Goal: Find specific page/section: Find specific page/section

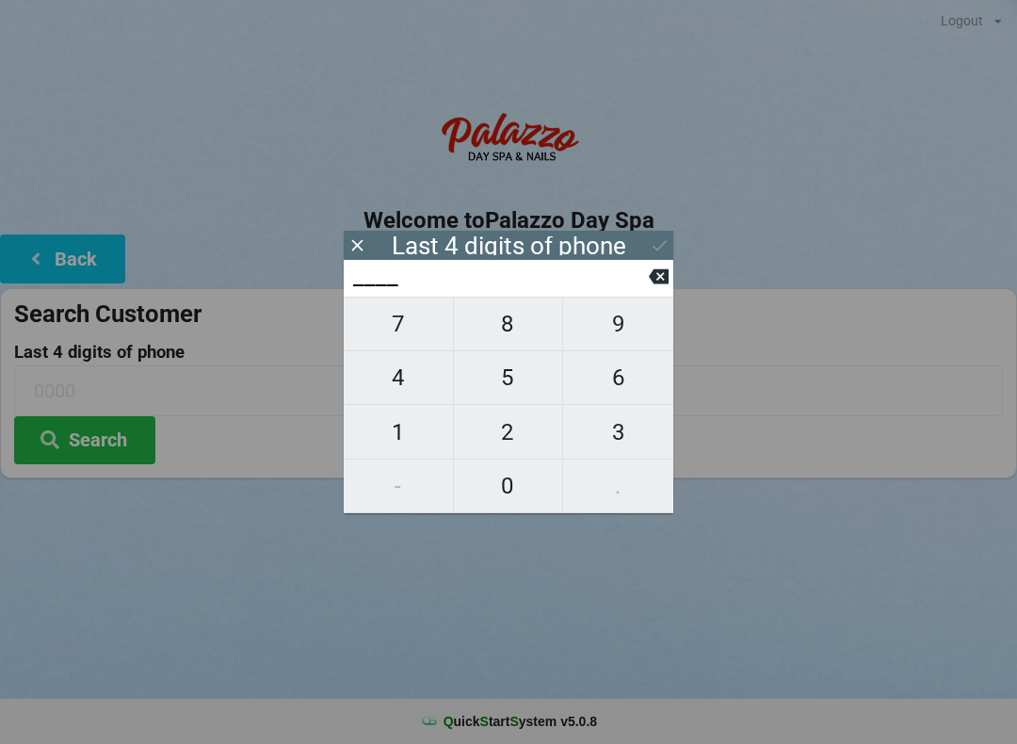
scroll to position [38, 16]
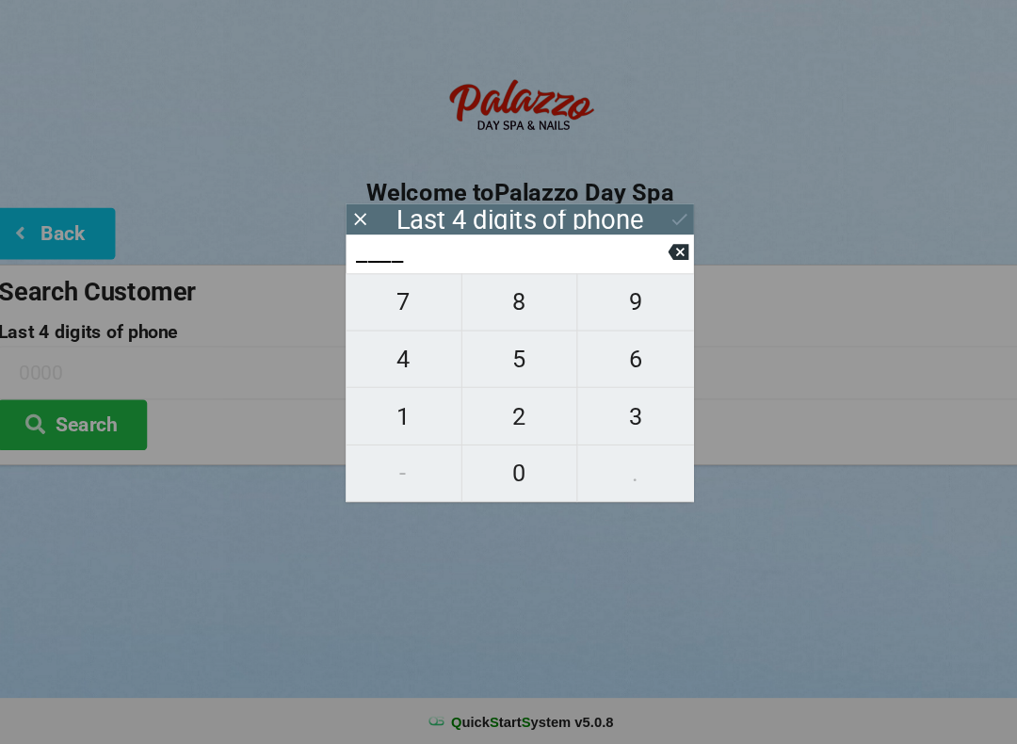
click at [388, 421] on button "1" at bounding box center [399, 432] width 110 height 54
type input "1___"
click at [483, 358] on span "5" at bounding box center [508, 378] width 109 height 40
type input "15__"
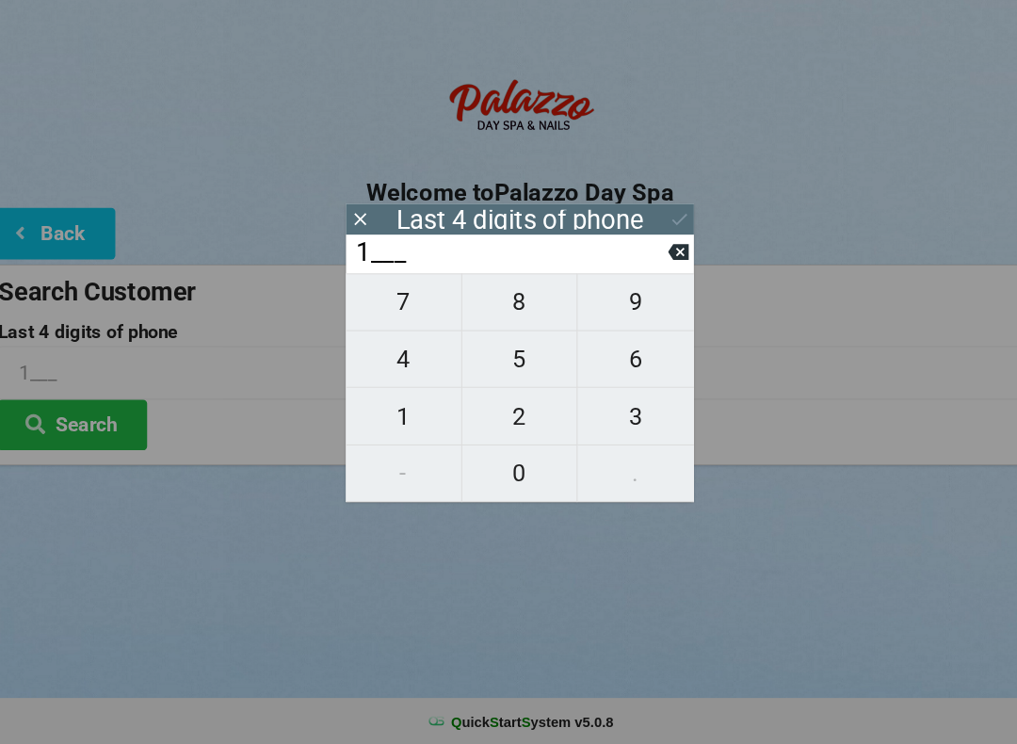
type input "15__"
click at [497, 469] on span "0" at bounding box center [508, 486] width 109 height 40
type input "150_"
click at [392, 423] on button "1" at bounding box center [399, 432] width 110 height 54
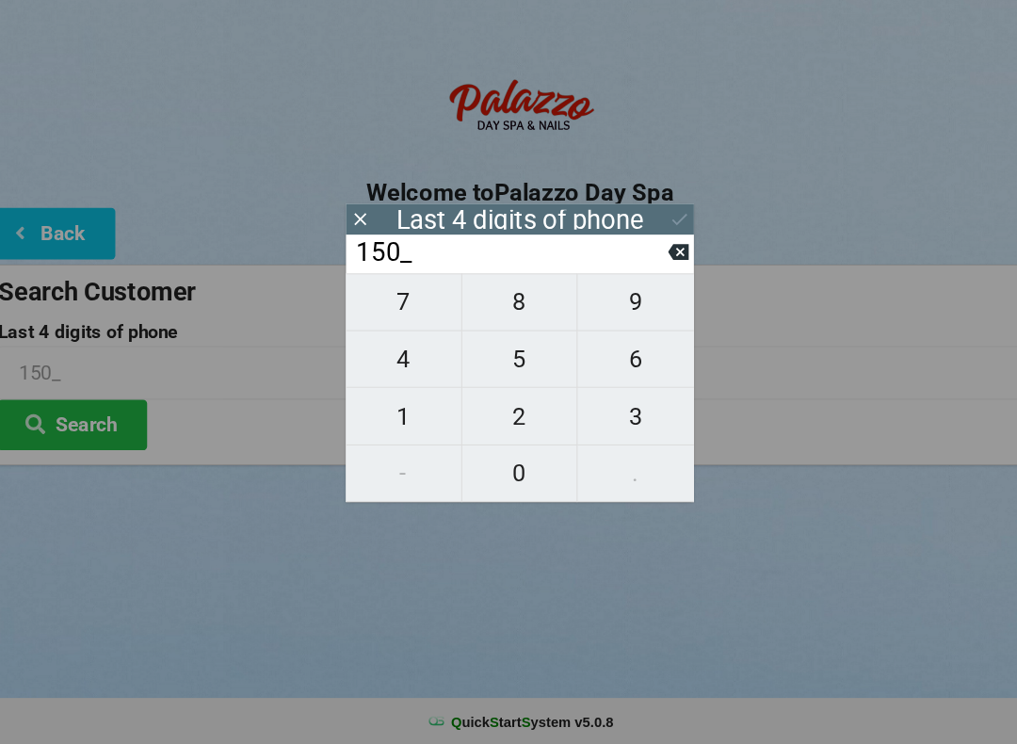
type input "1501"
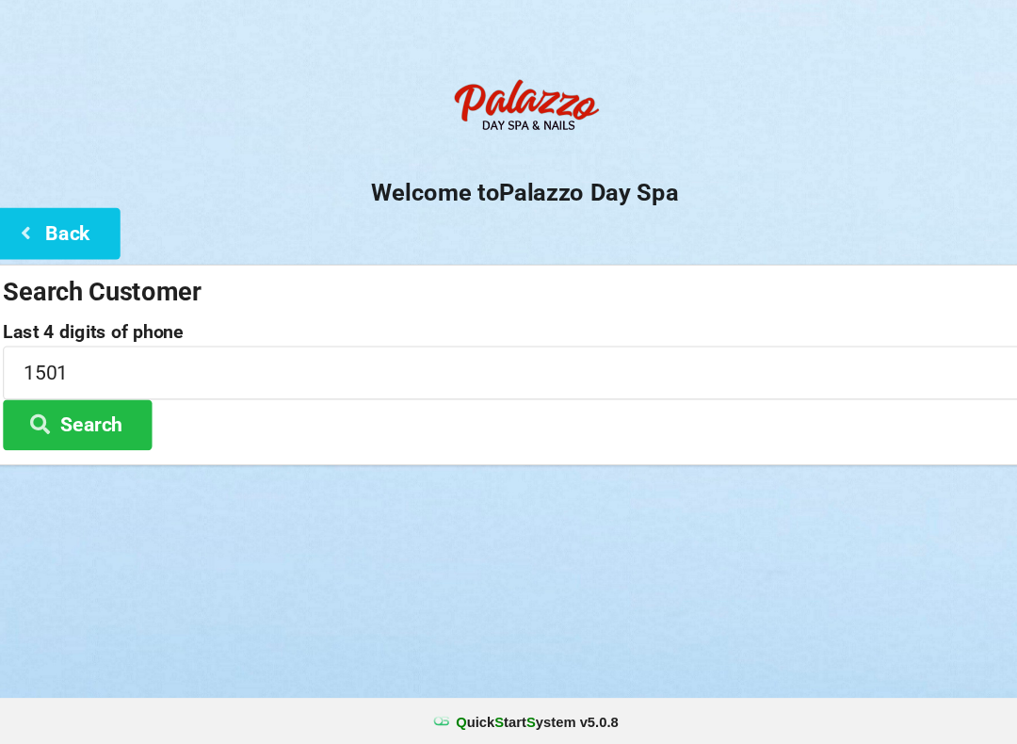
click at [105, 416] on button "Search" at bounding box center [84, 440] width 141 height 48
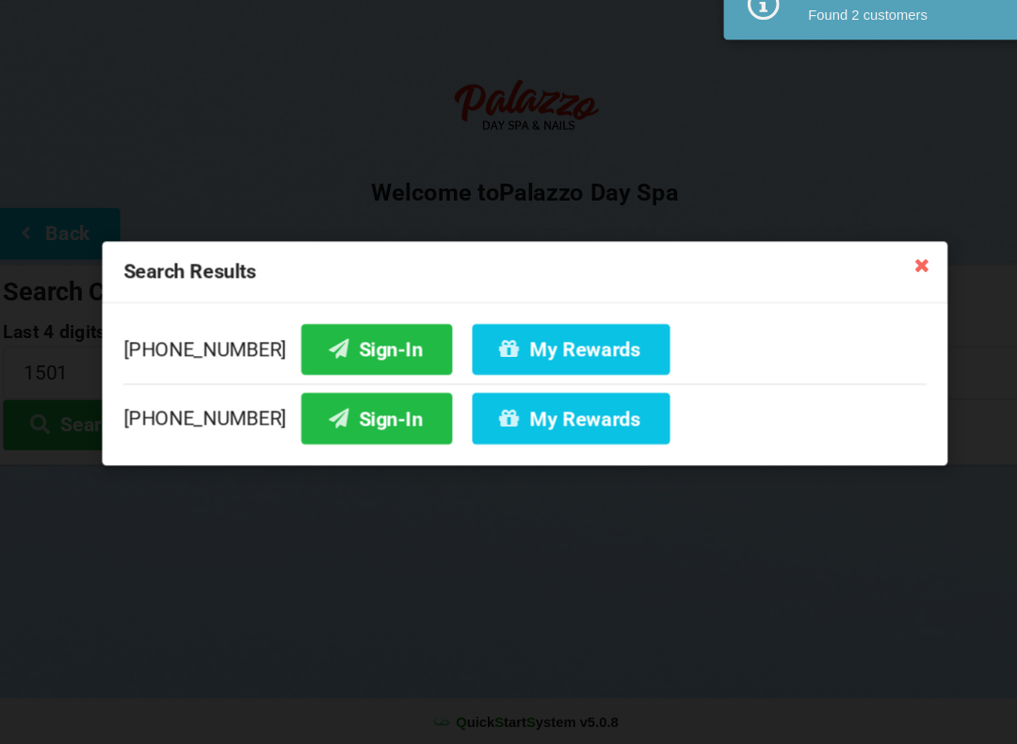
click at [340, 344] on button "Sign-In" at bounding box center [368, 368] width 143 height 48
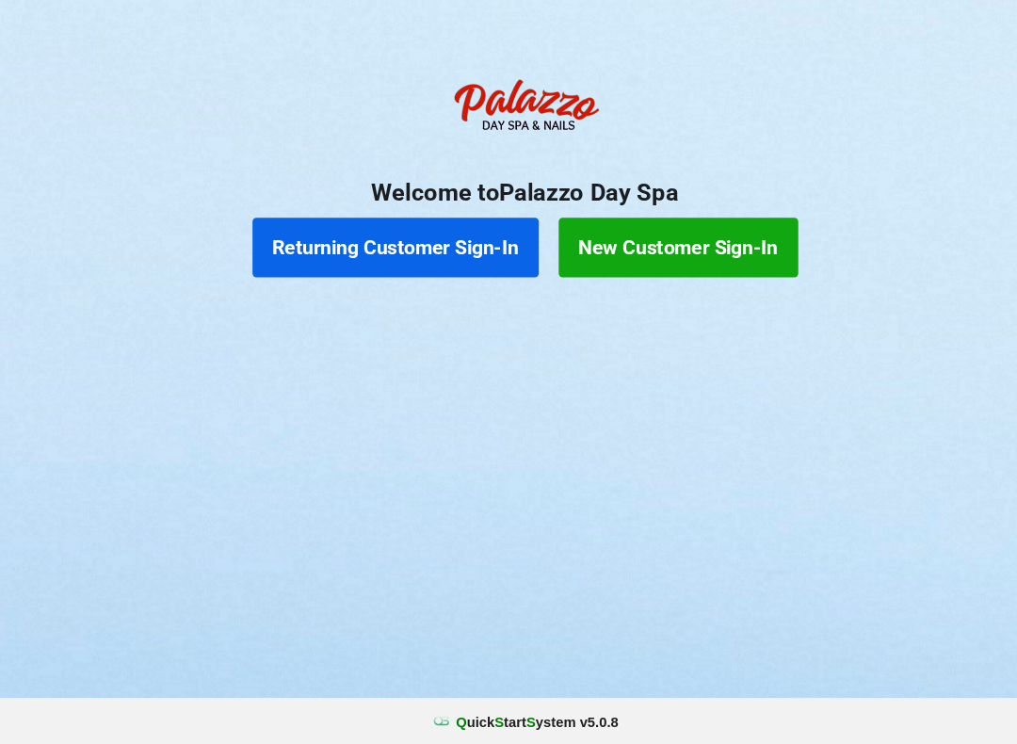
click at [369, 244] on button "Returning Customer Sign-In" at bounding box center [386, 272] width 271 height 57
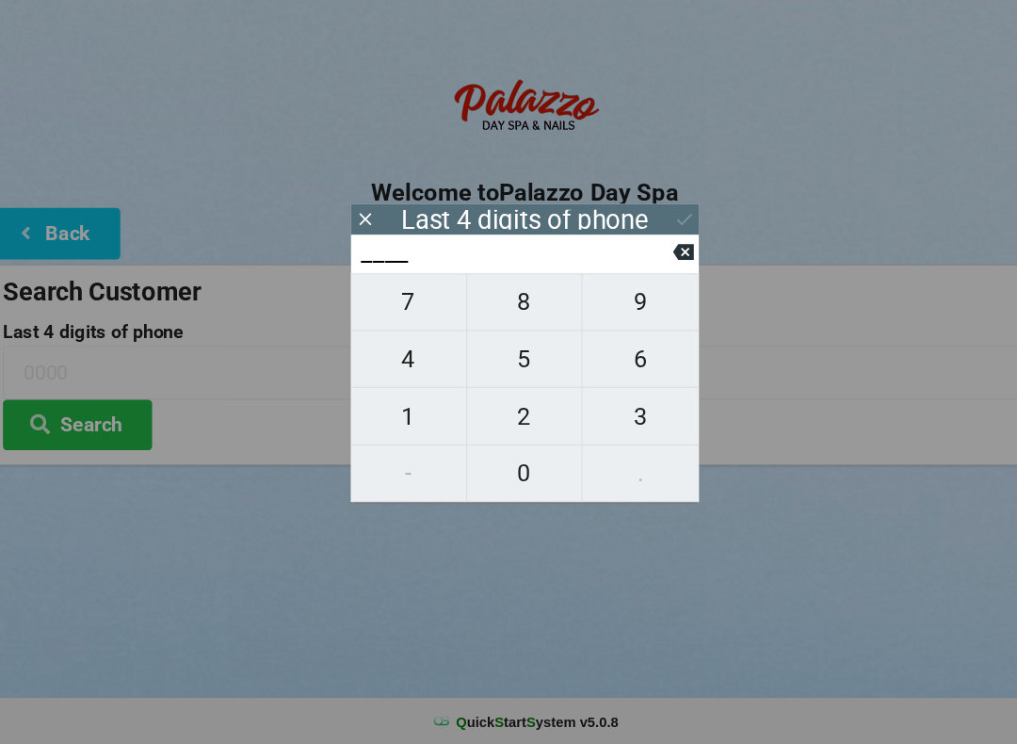
click at [485, 413] on span "2" at bounding box center [508, 433] width 109 height 40
type input "2___"
click at [405, 413] on span "1" at bounding box center [398, 433] width 109 height 40
type input "21__"
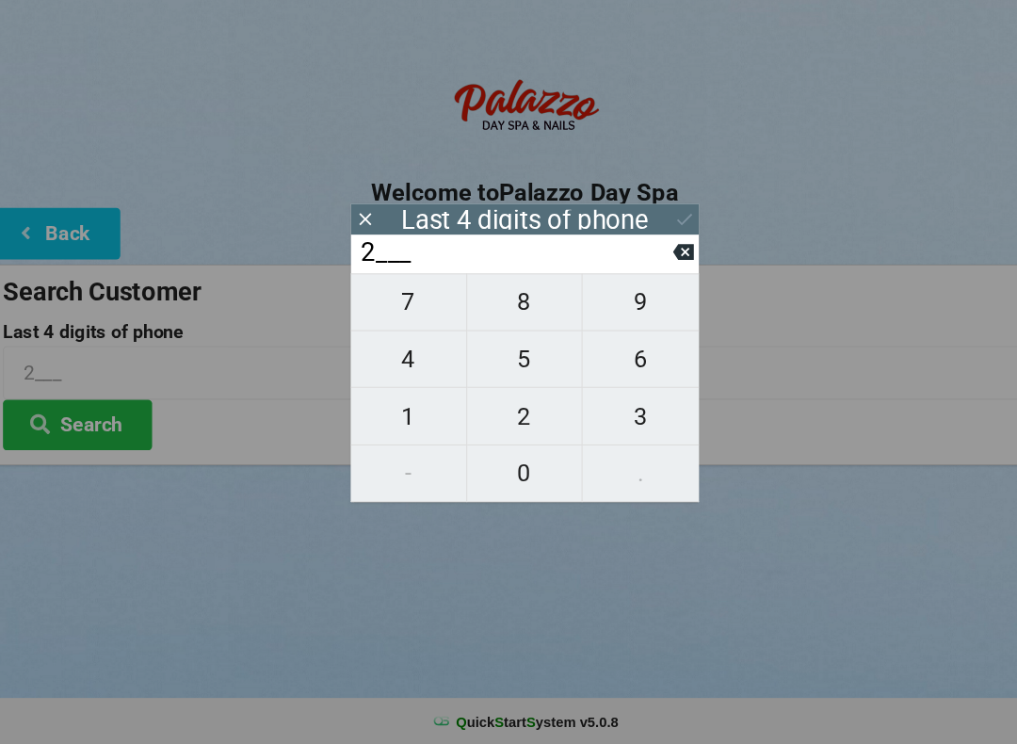
type input "21__"
click at [400, 304] on span "7" at bounding box center [398, 324] width 109 height 40
type input "217_"
click at [492, 304] on span "8" at bounding box center [508, 324] width 109 height 40
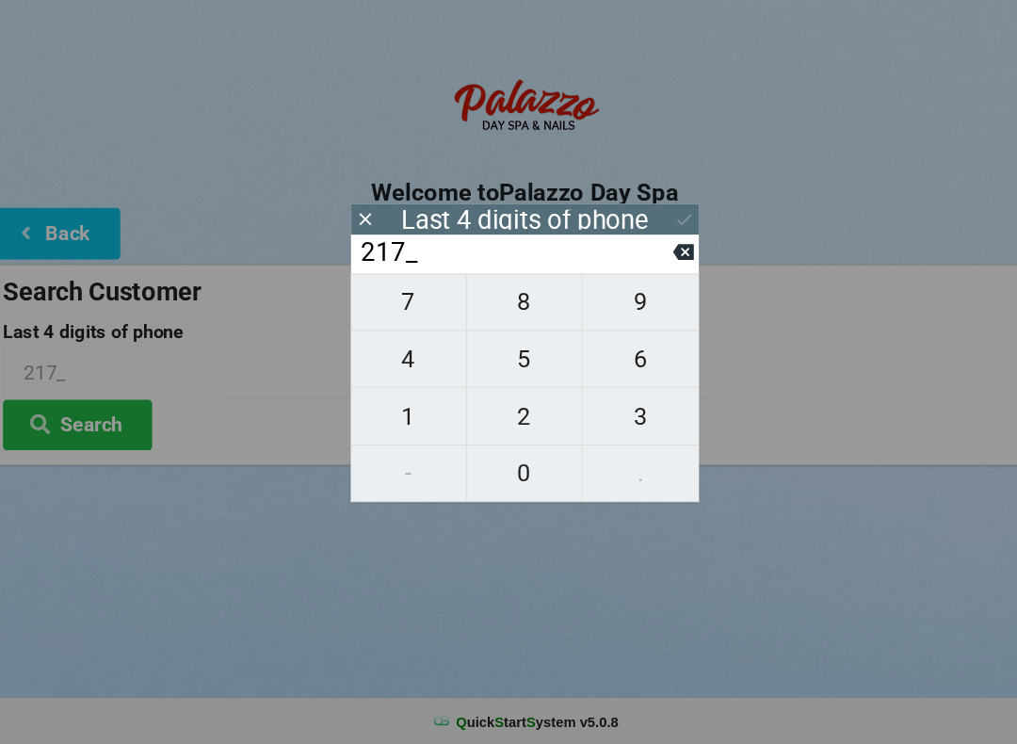
type input "2178"
click at [650, 235] on icon at bounding box center [660, 245] width 20 height 20
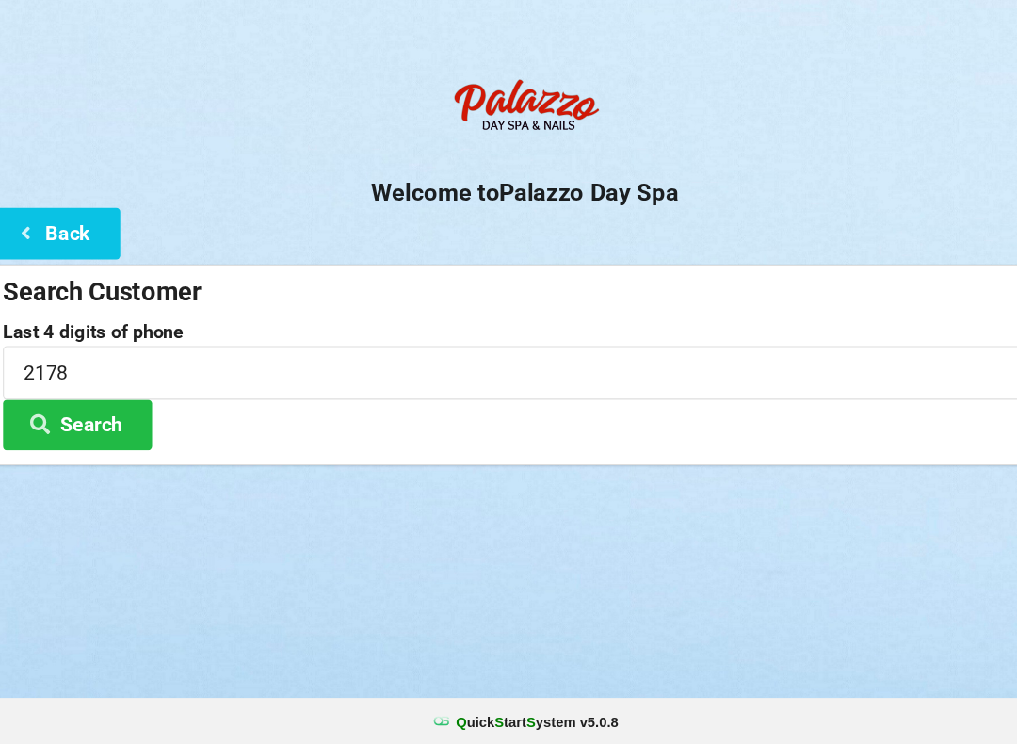
click at [72, 421] on button "Search" at bounding box center [84, 440] width 141 height 48
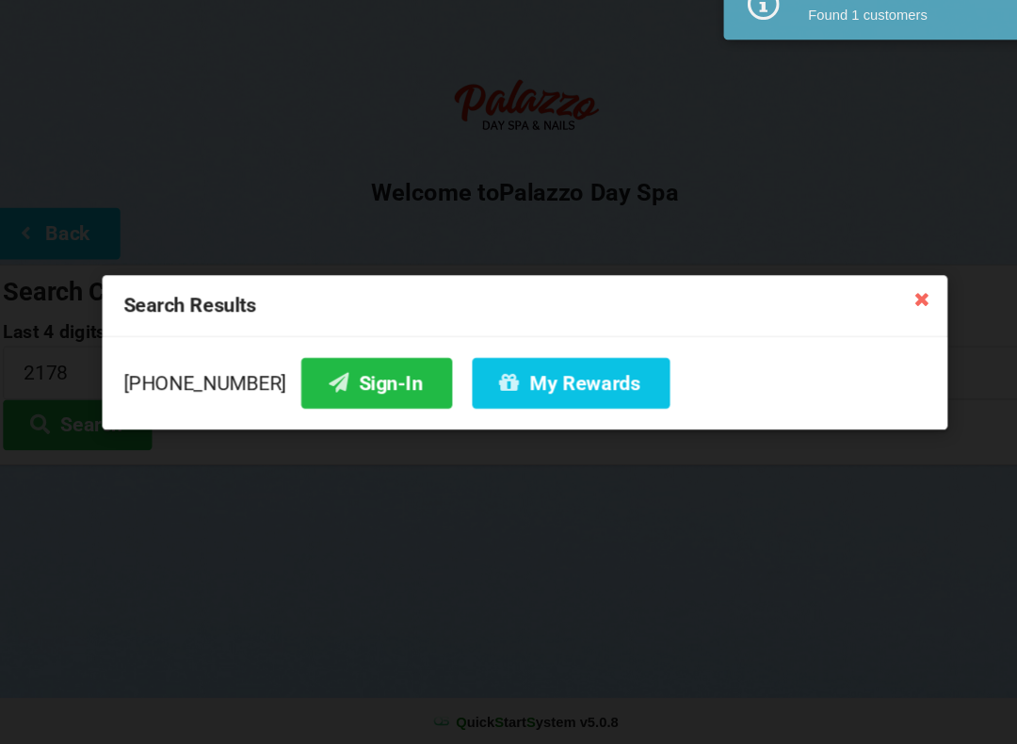
click at [331, 377] on button "Sign-In" at bounding box center [368, 401] width 143 height 48
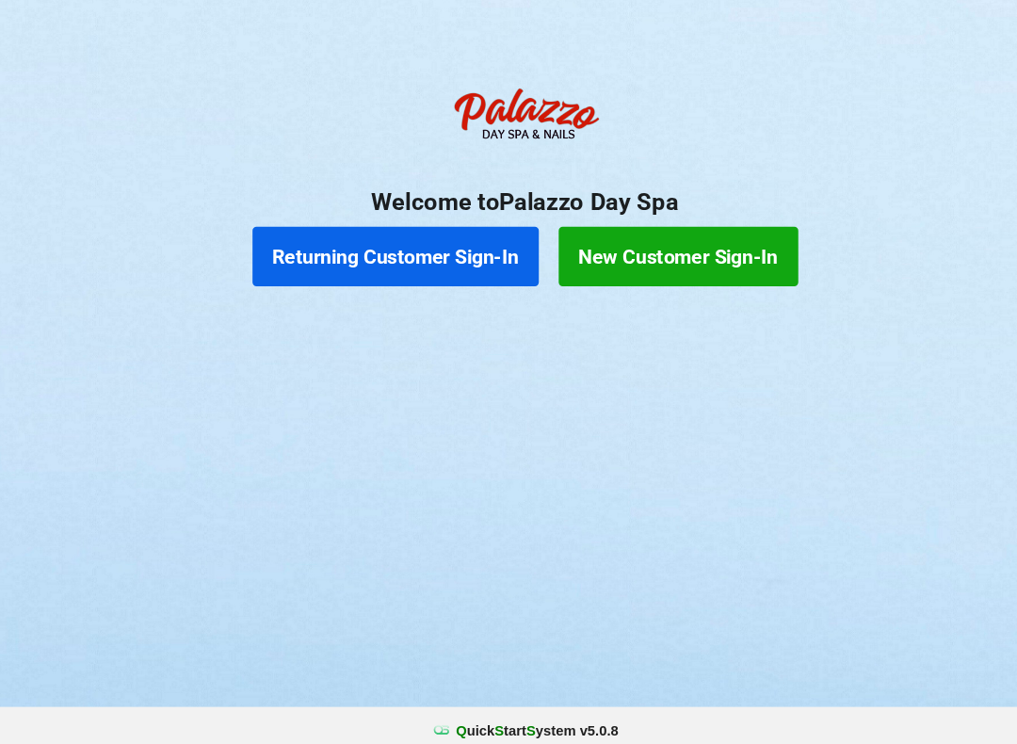
click at [345, 247] on button "Returning Customer Sign-In" at bounding box center [386, 272] width 271 height 57
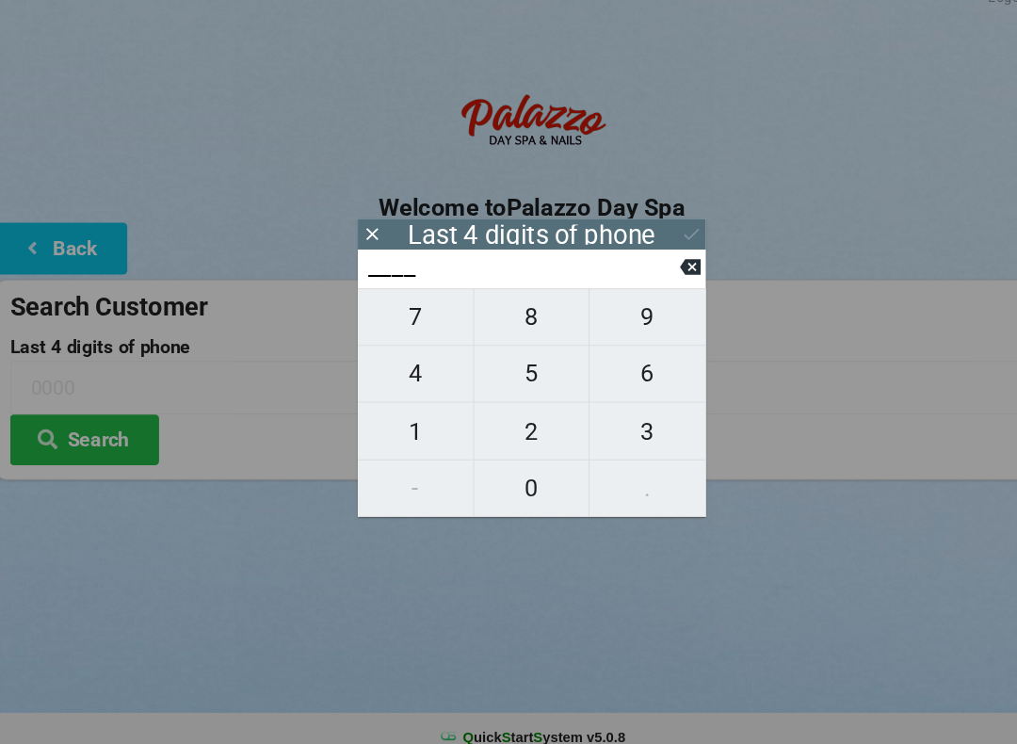
click at [498, 316] on span "8" at bounding box center [508, 324] width 109 height 40
type input "8___"
click at [617, 313] on span "9" at bounding box center [618, 324] width 110 height 40
type input "89__"
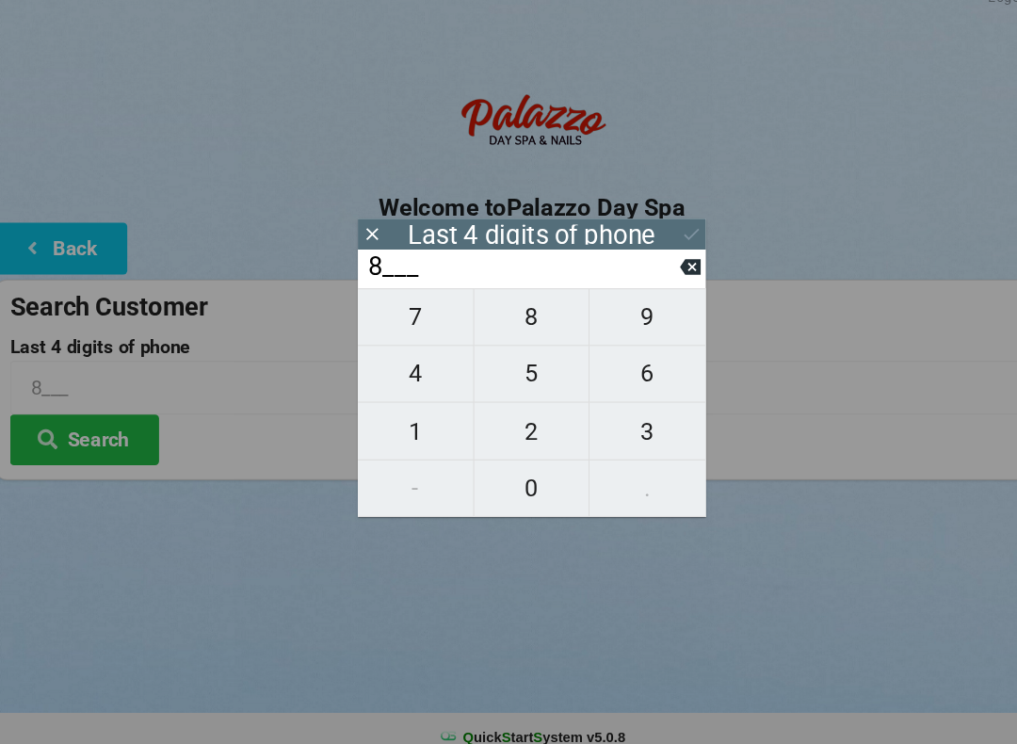
type input "89__"
click at [514, 470] on span "0" at bounding box center [508, 486] width 109 height 40
type input "890_"
click at [500, 316] on span "8" at bounding box center [508, 324] width 109 height 40
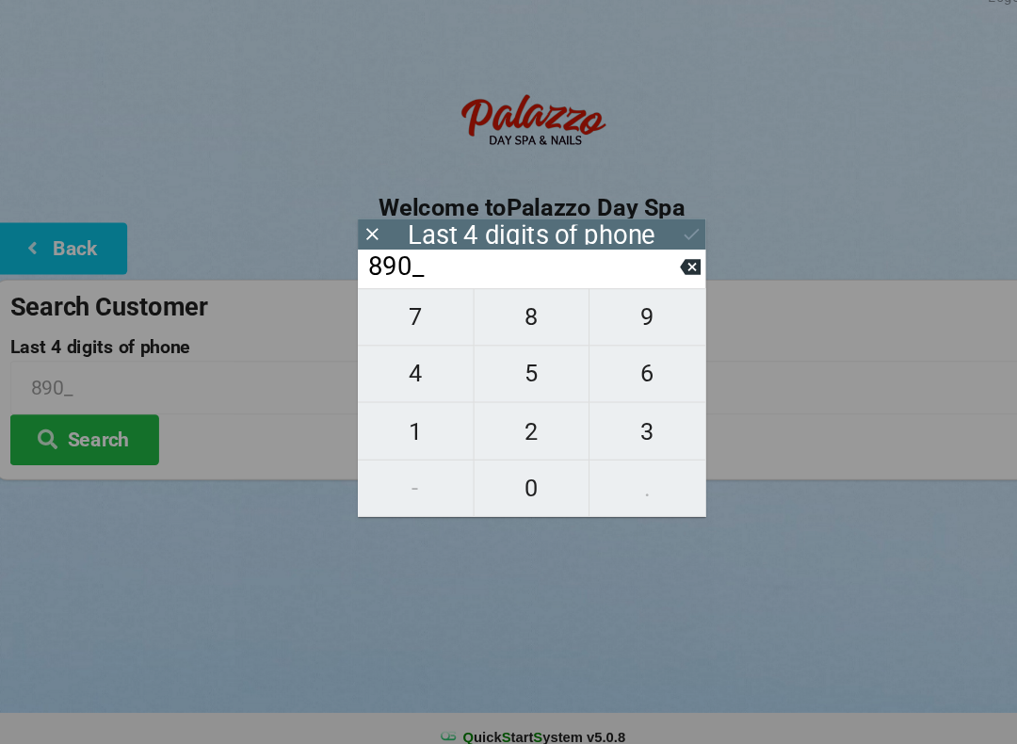
type input "8908"
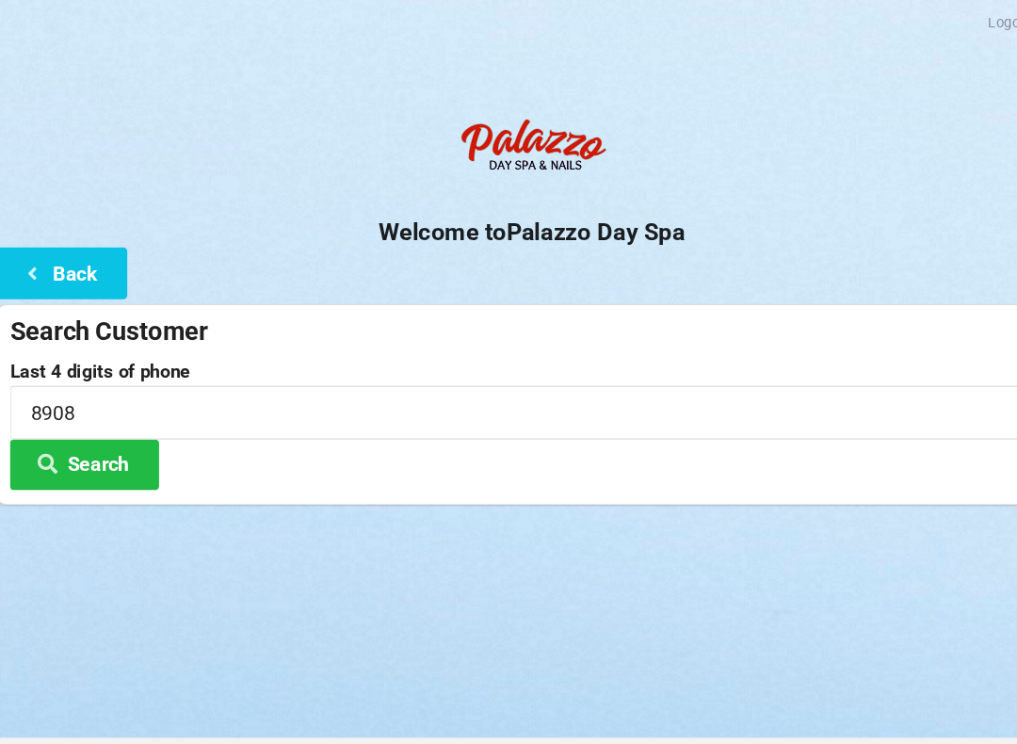
click at [94, 445] on button "Search" at bounding box center [84, 440] width 141 height 48
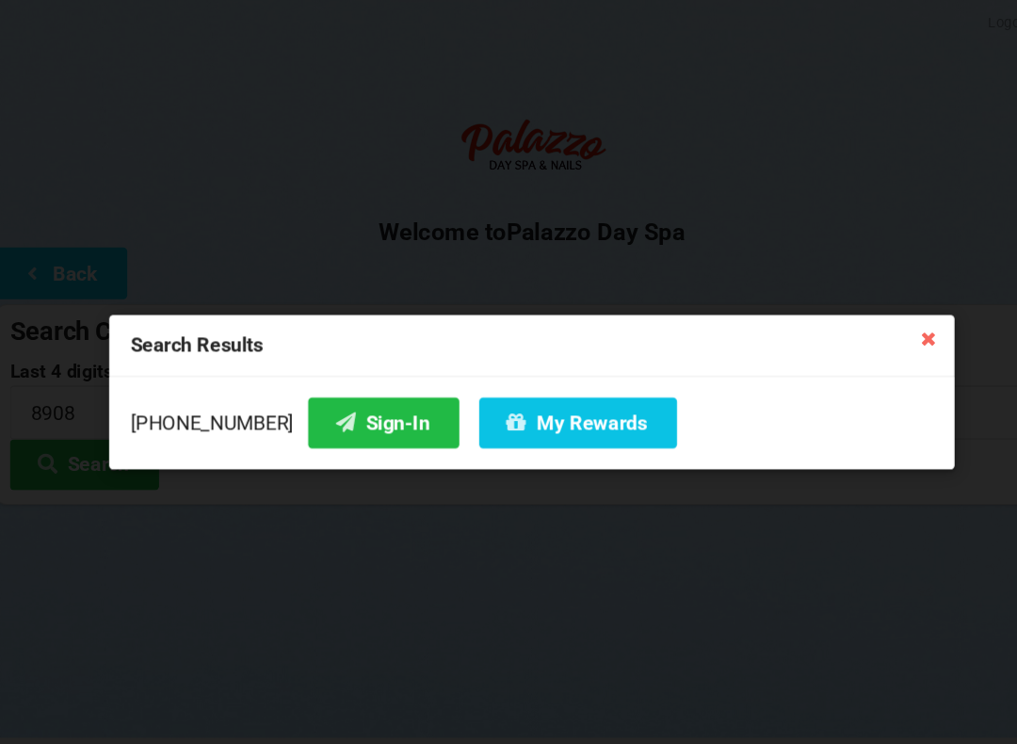
click at [348, 403] on button "Sign-In" at bounding box center [368, 401] width 143 height 48
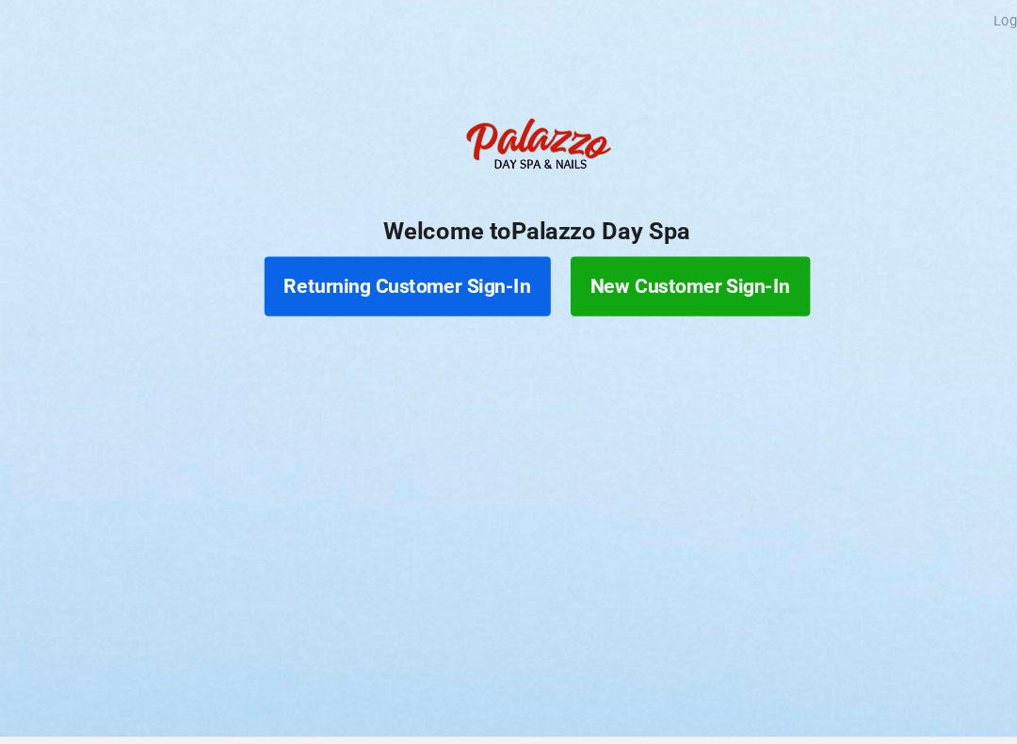
click at [395, 268] on button "Returning Customer Sign-In" at bounding box center [386, 272] width 271 height 57
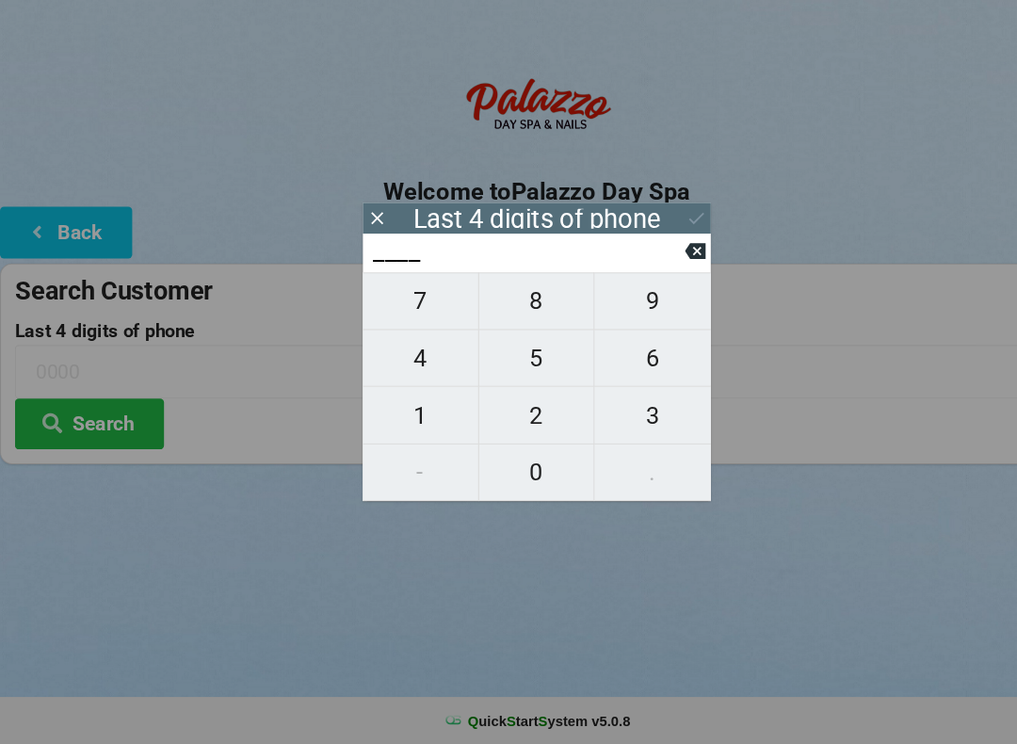
scroll to position [0, 0]
click at [411, 363] on span "4" at bounding box center [398, 378] width 109 height 40
type input "4___"
click at [516, 304] on span "8" at bounding box center [508, 324] width 109 height 40
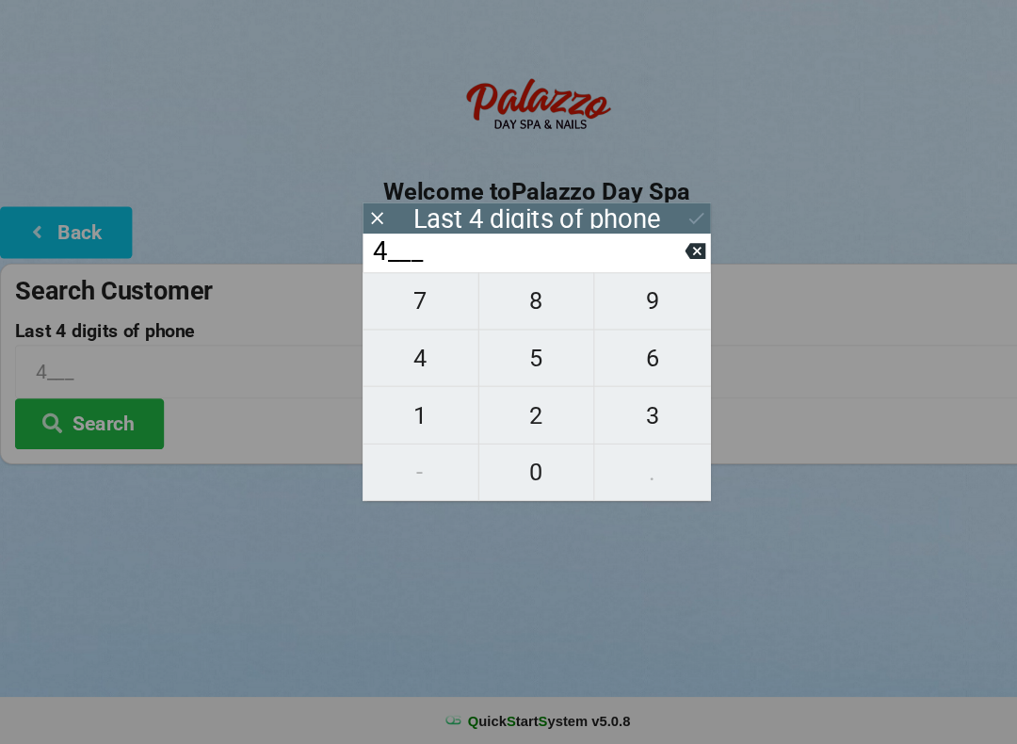
type input "48__"
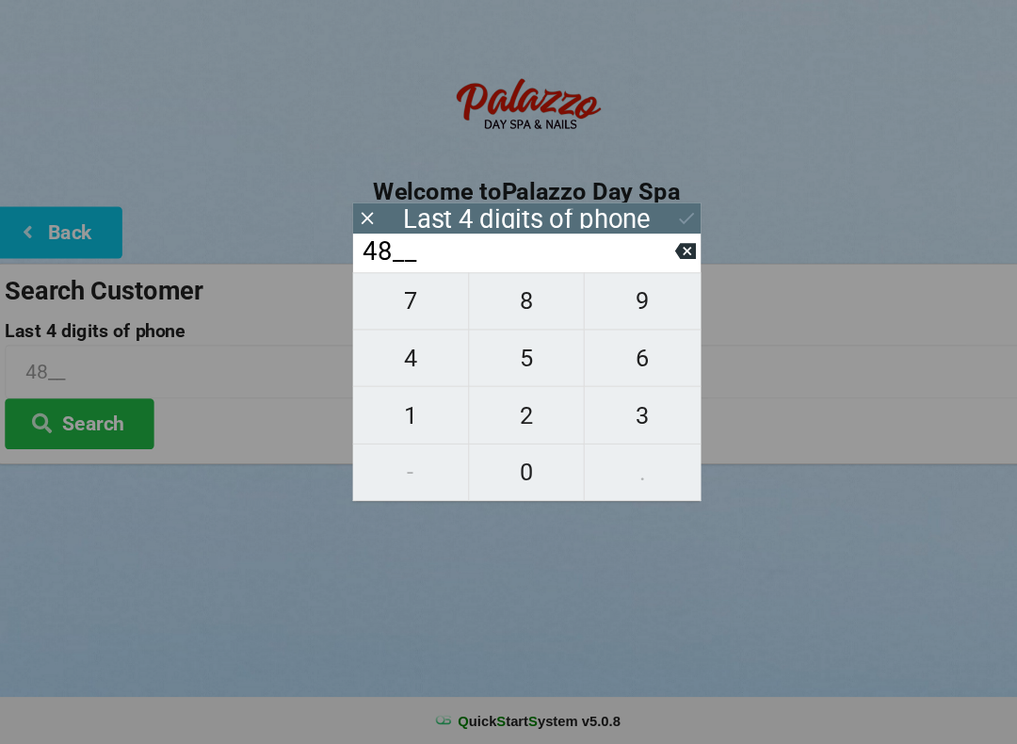
click at [611, 358] on span "6" at bounding box center [618, 378] width 110 height 40
type input "486_"
click at [507, 413] on span "2" at bounding box center [508, 433] width 109 height 40
type input "4862"
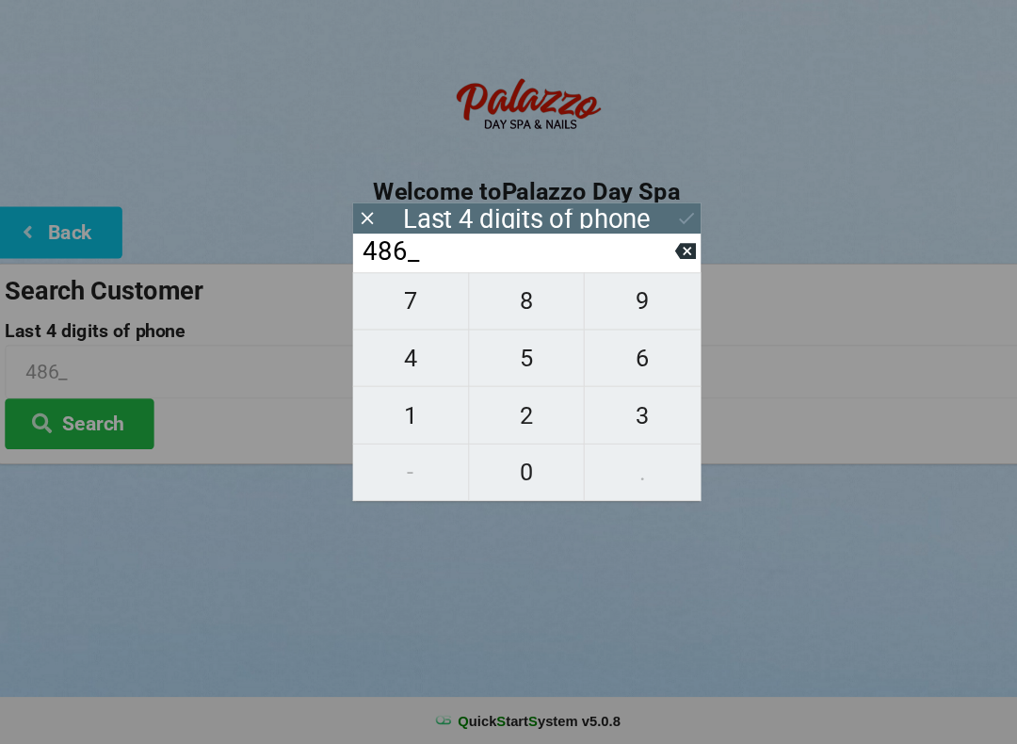
type input "4862"
click at [104, 416] on button "Search" at bounding box center [84, 440] width 141 height 48
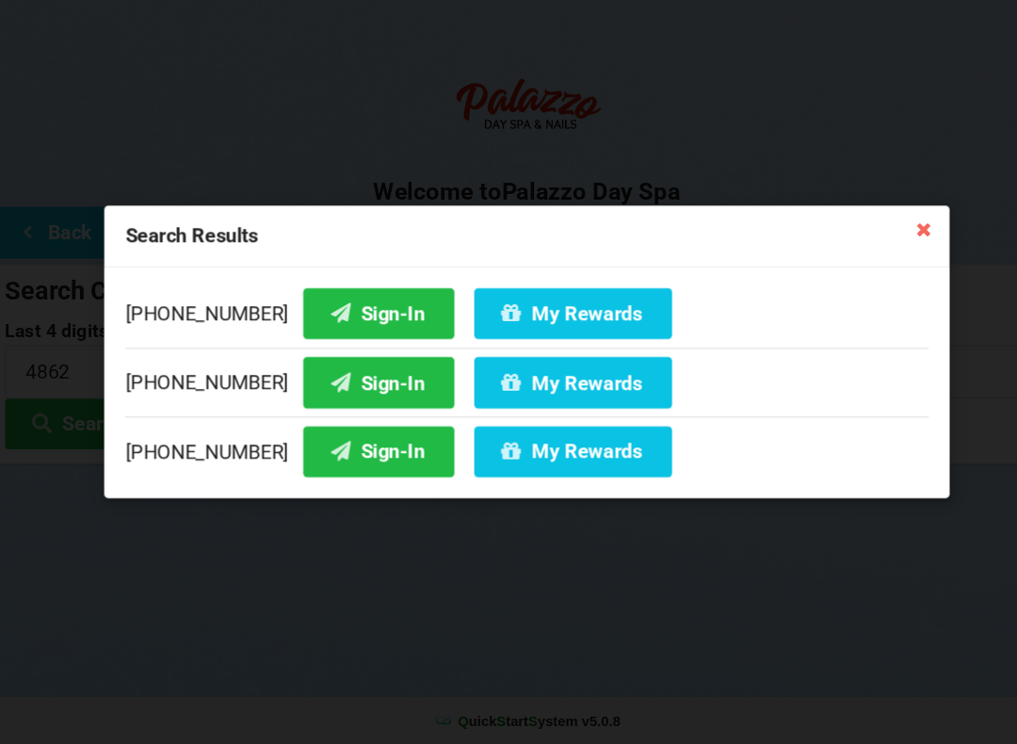
click at [327, 312] on button "Sign-In" at bounding box center [368, 336] width 143 height 48
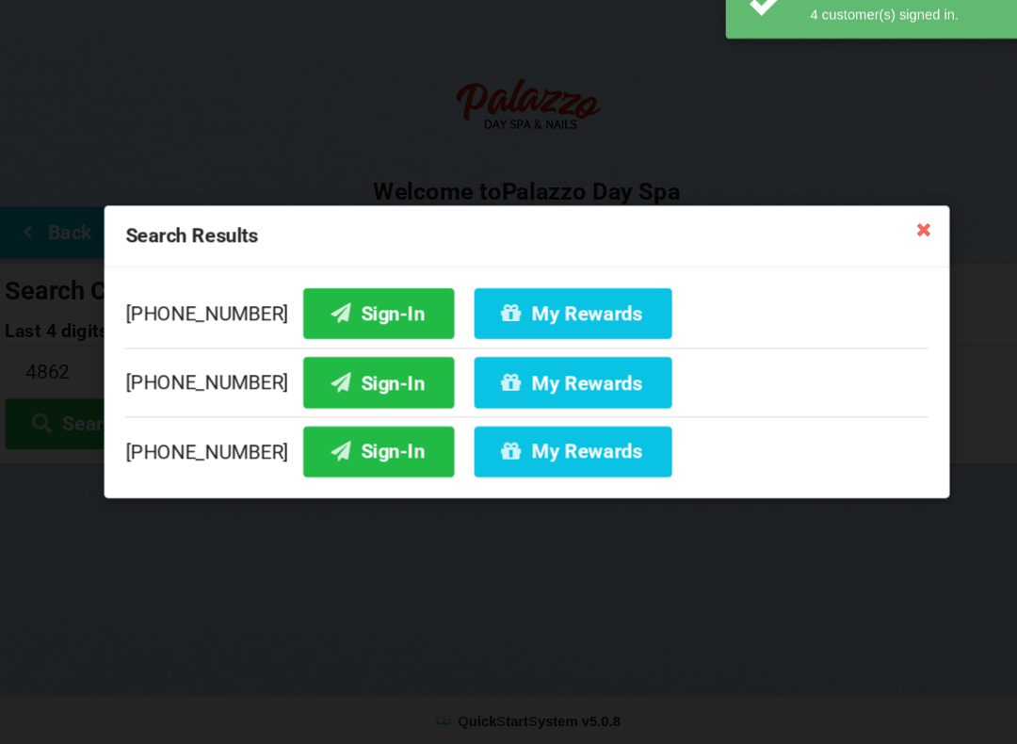
click at [336, 312] on button "Sign-In" at bounding box center [368, 336] width 143 height 48
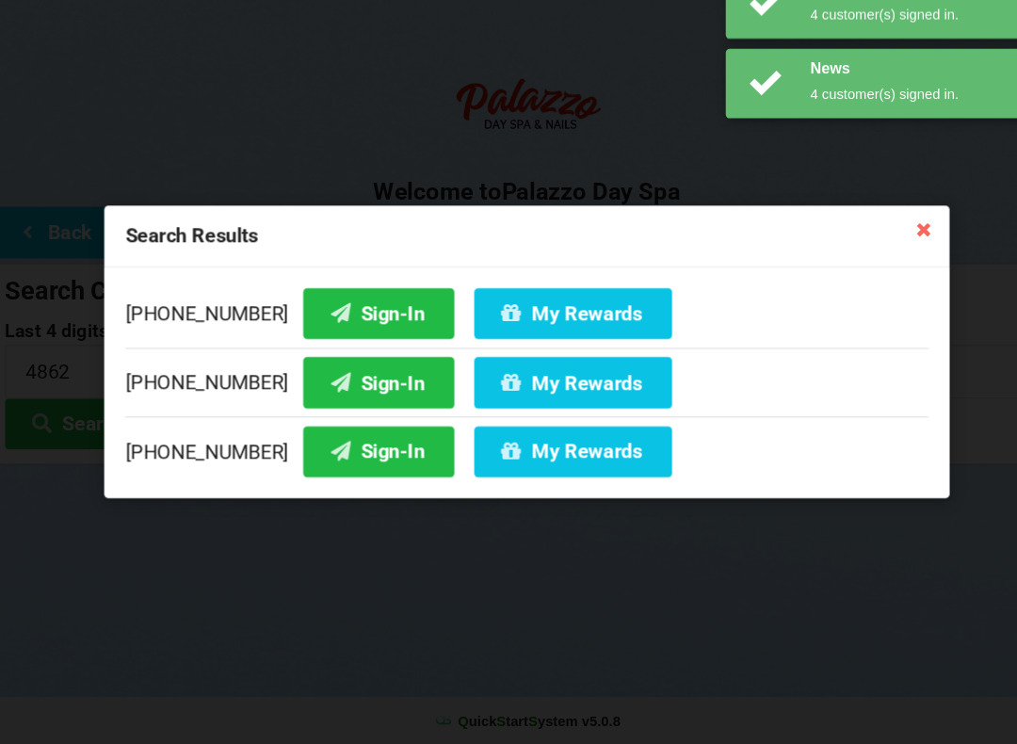
click at [336, 478] on div at bounding box center [508, 501] width 1017 height 47
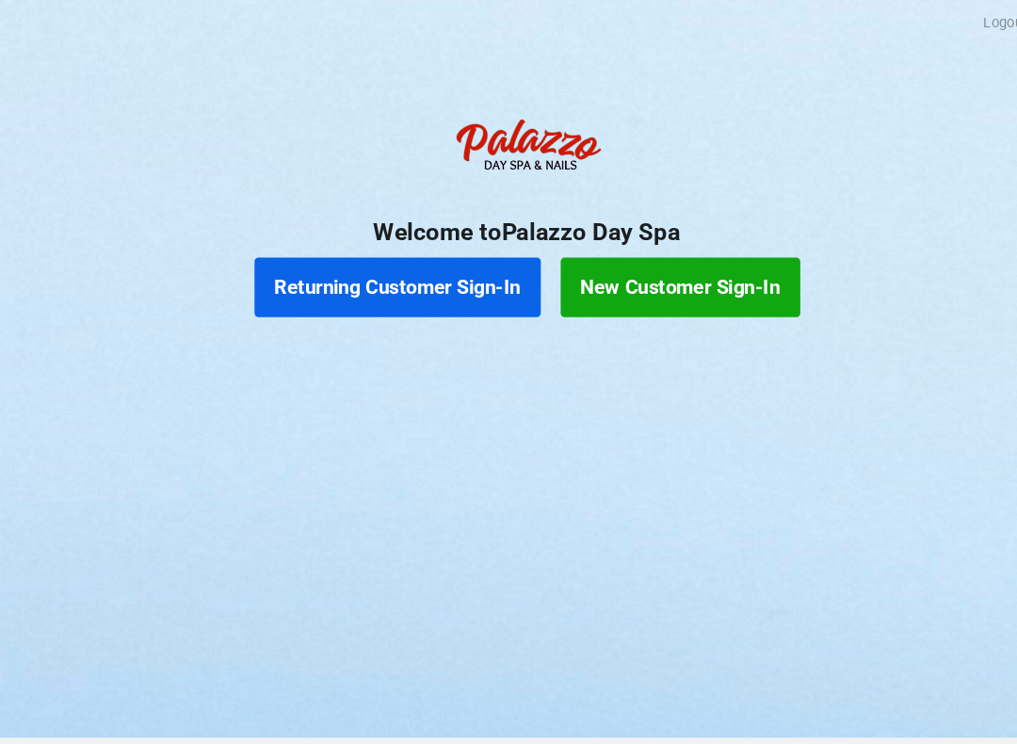
click at [363, 258] on button "Returning Customer Sign-In" at bounding box center [386, 272] width 271 height 57
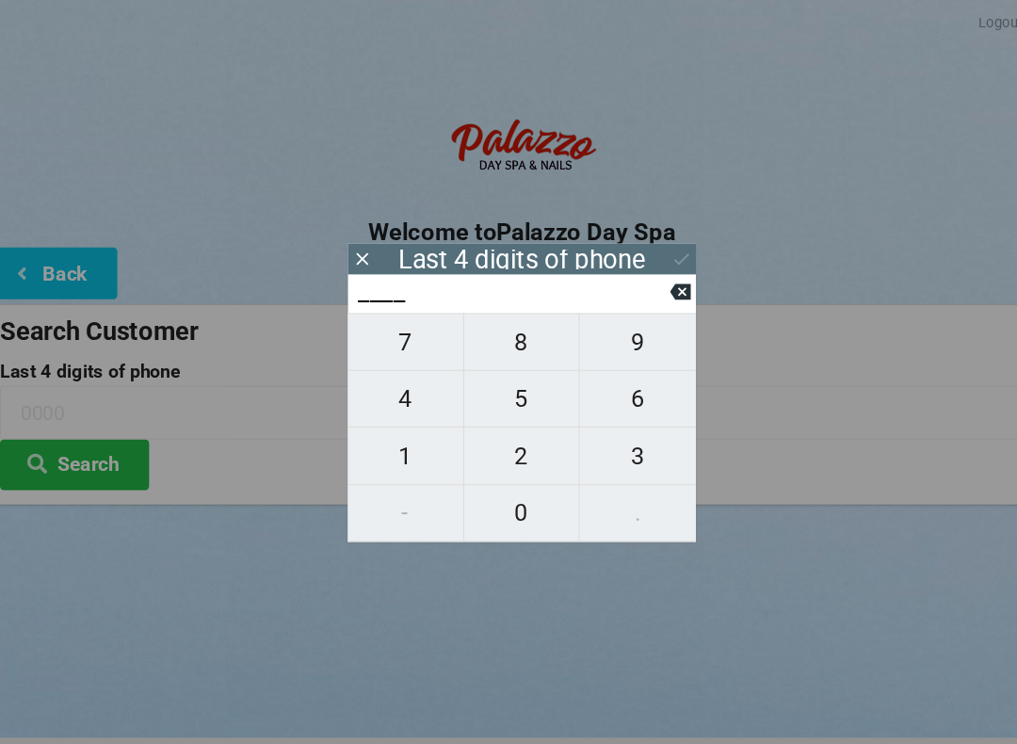
click at [399, 430] on span "1" at bounding box center [398, 433] width 109 height 40
type input "1___"
click at [609, 436] on span "3" at bounding box center [618, 433] width 110 height 40
type input "13__"
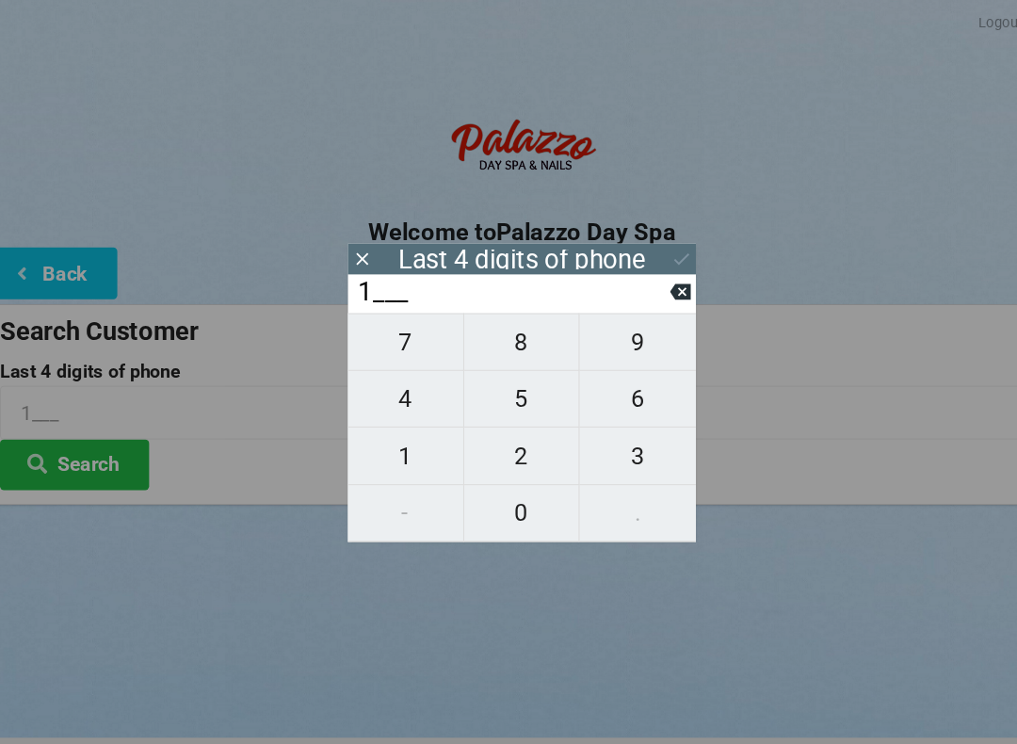
type input "13__"
click at [483, 336] on span "8" at bounding box center [508, 324] width 109 height 40
type input "138_"
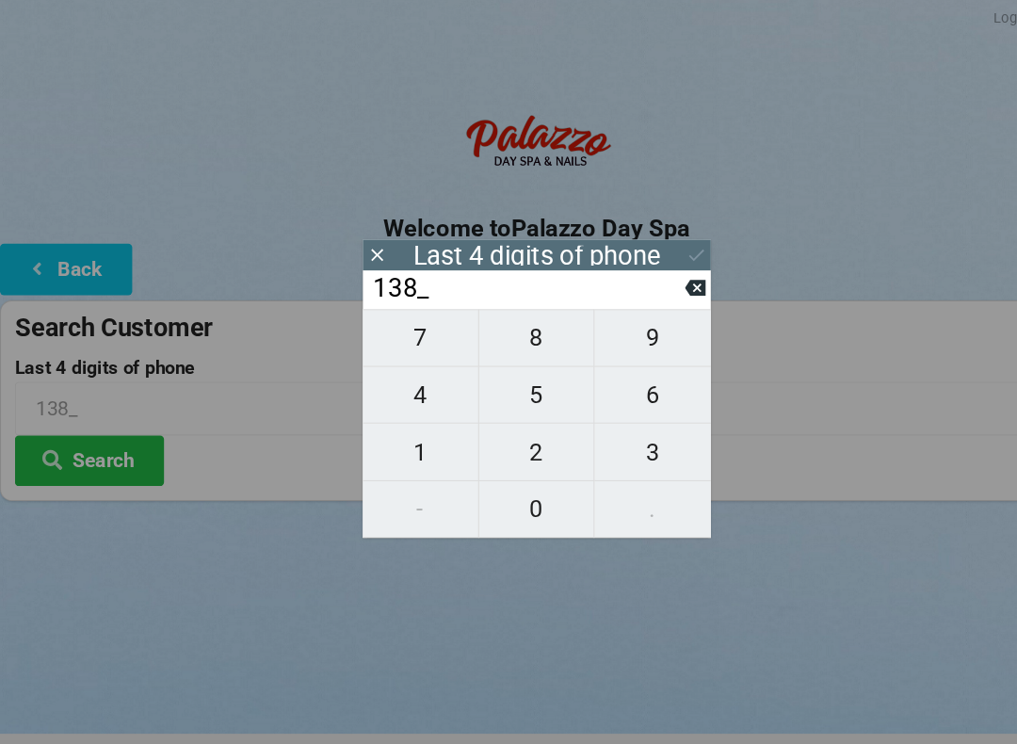
click at [619, 339] on span "9" at bounding box center [618, 324] width 110 height 40
type input "1389"
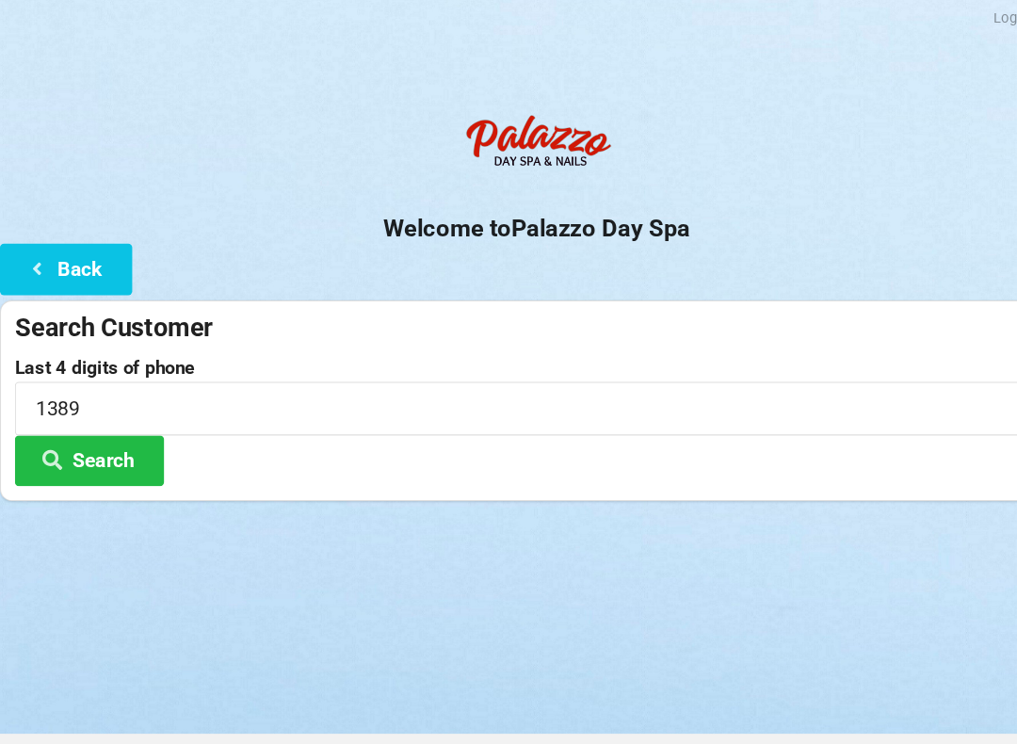
click at [102, 431] on button "Search" at bounding box center [84, 440] width 141 height 48
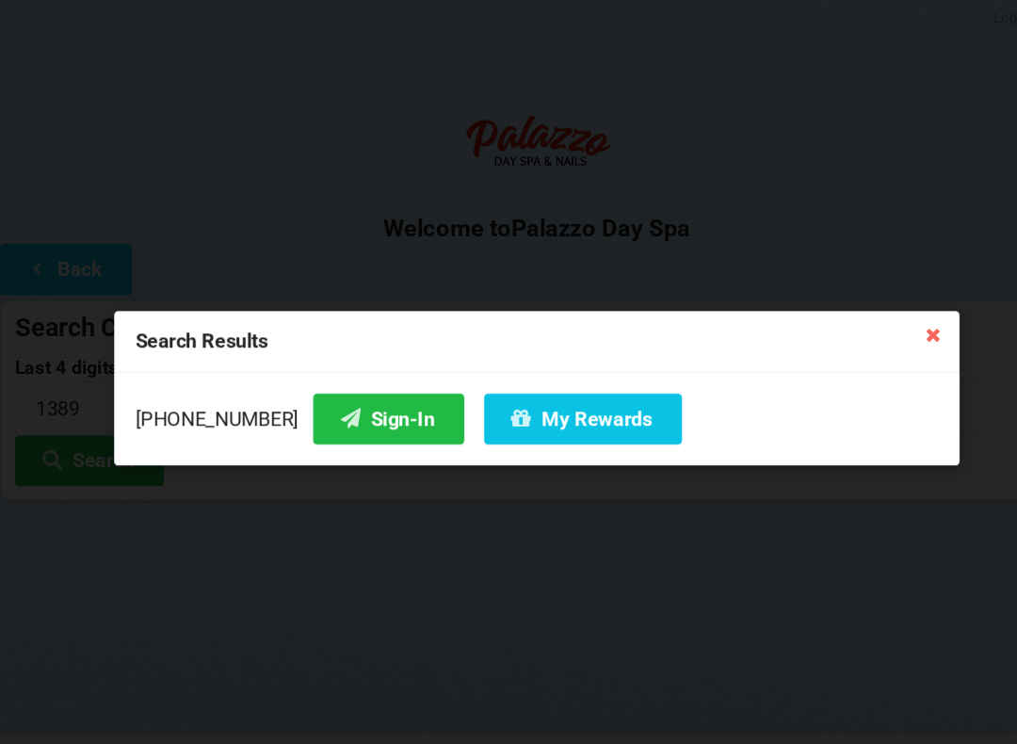
click at [332, 413] on button "Sign-In" at bounding box center [368, 401] width 143 height 48
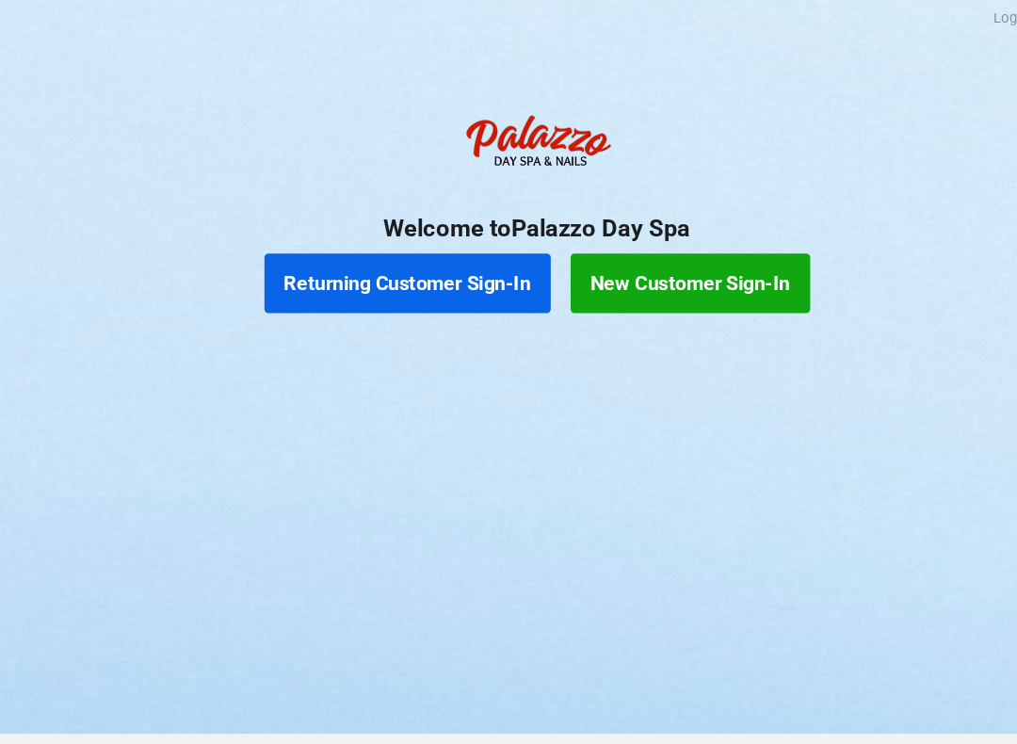
click at [388, 264] on button "Returning Customer Sign-In" at bounding box center [386, 272] width 271 height 57
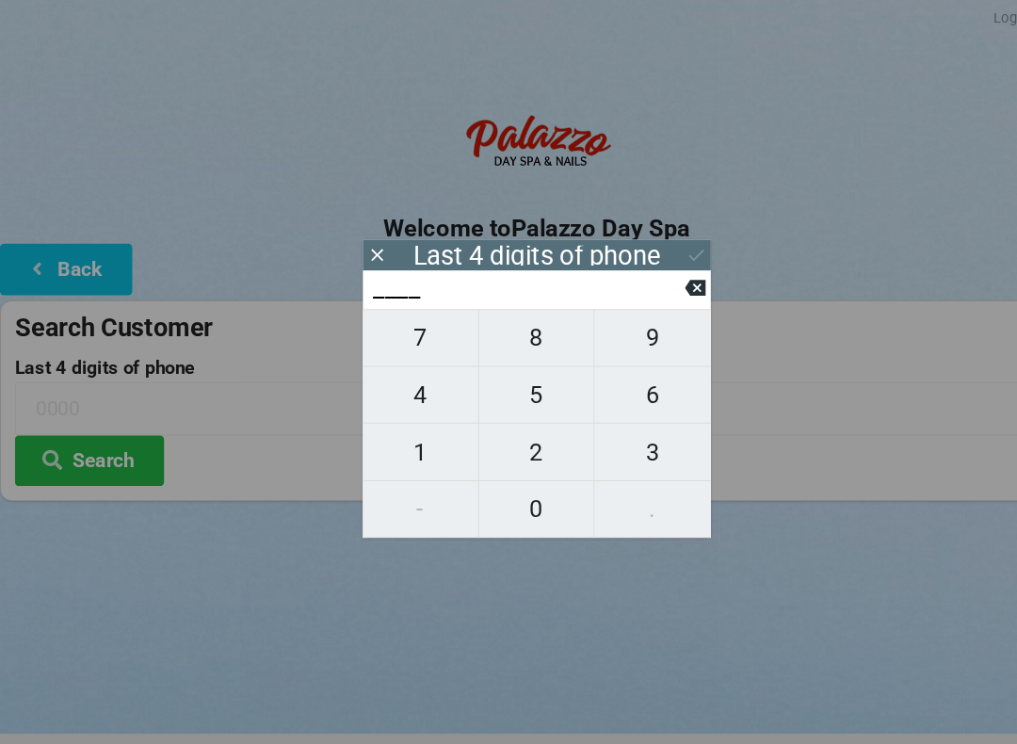
click at [508, 418] on span "2" at bounding box center [508, 433] width 109 height 40
type input "2___"
click at [609, 330] on span "9" at bounding box center [618, 324] width 110 height 40
type input "29__"
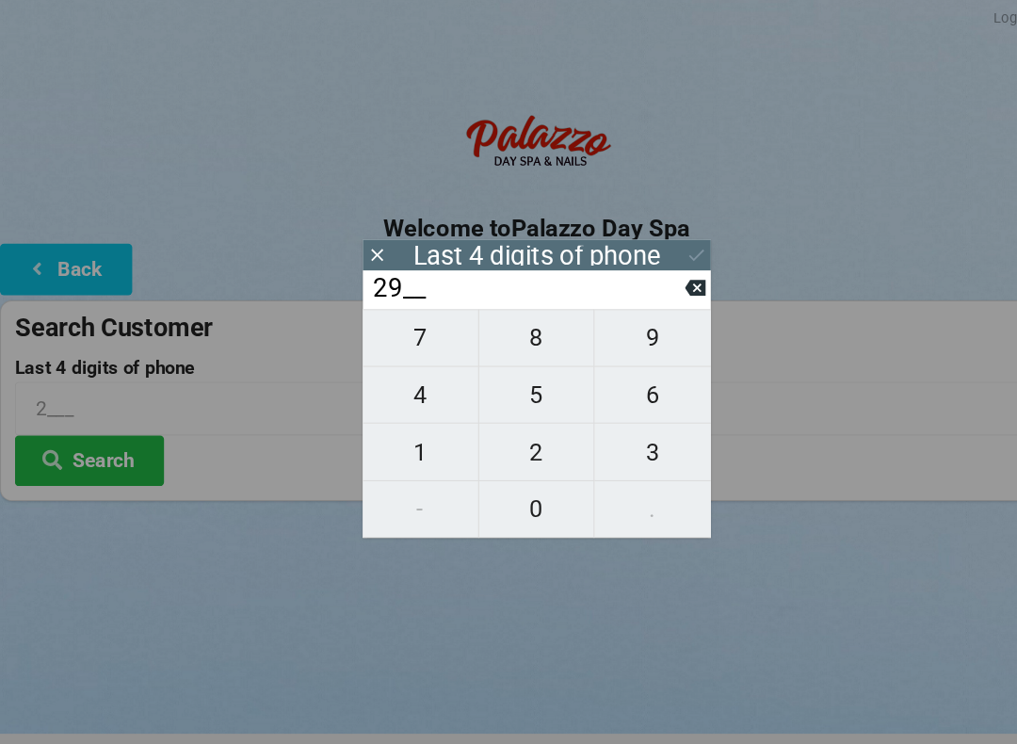
type input "29__"
click at [389, 380] on span "4" at bounding box center [398, 378] width 109 height 40
type input "294_"
click at [400, 329] on span "7" at bounding box center [398, 324] width 109 height 40
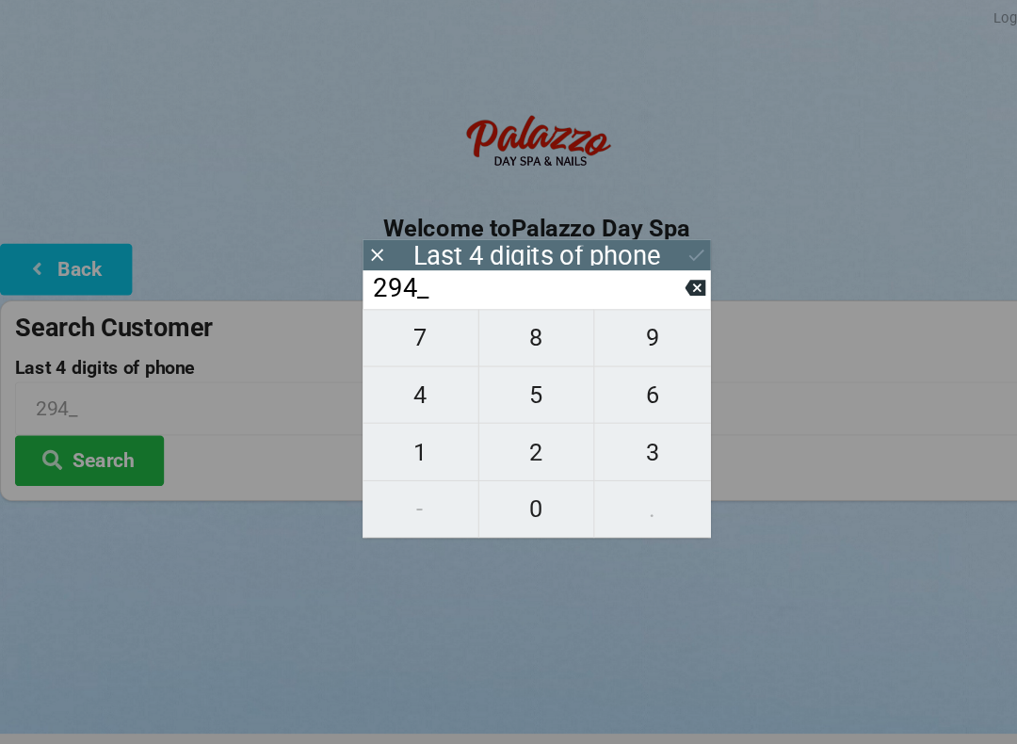
type input "2947"
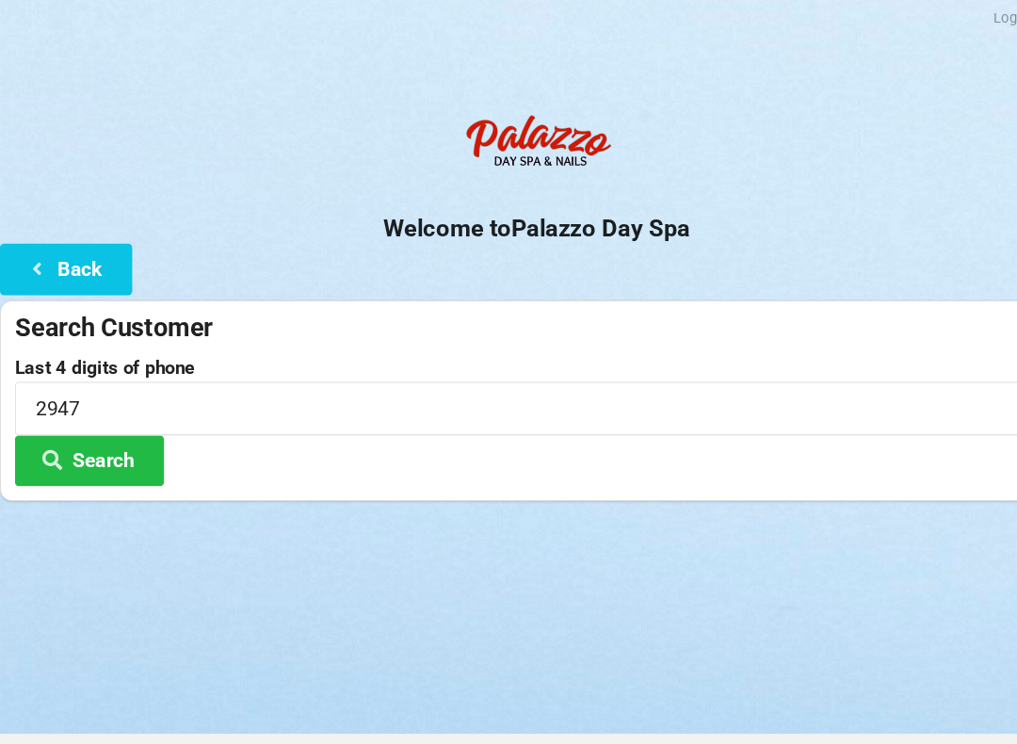
click at [647, 597] on div "Logout Logout Sign-In Welcome to Palazzo Day Spa Back Search Customer Last 4 di…" at bounding box center [508, 372] width 1017 height 744
click at [94, 429] on button "Search" at bounding box center [84, 440] width 141 height 48
click at [112, 440] on button "Search" at bounding box center [84, 440] width 141 height 48
click at [77, 255] on button "Back" at bounding box center [62, 259] width 125 height 48
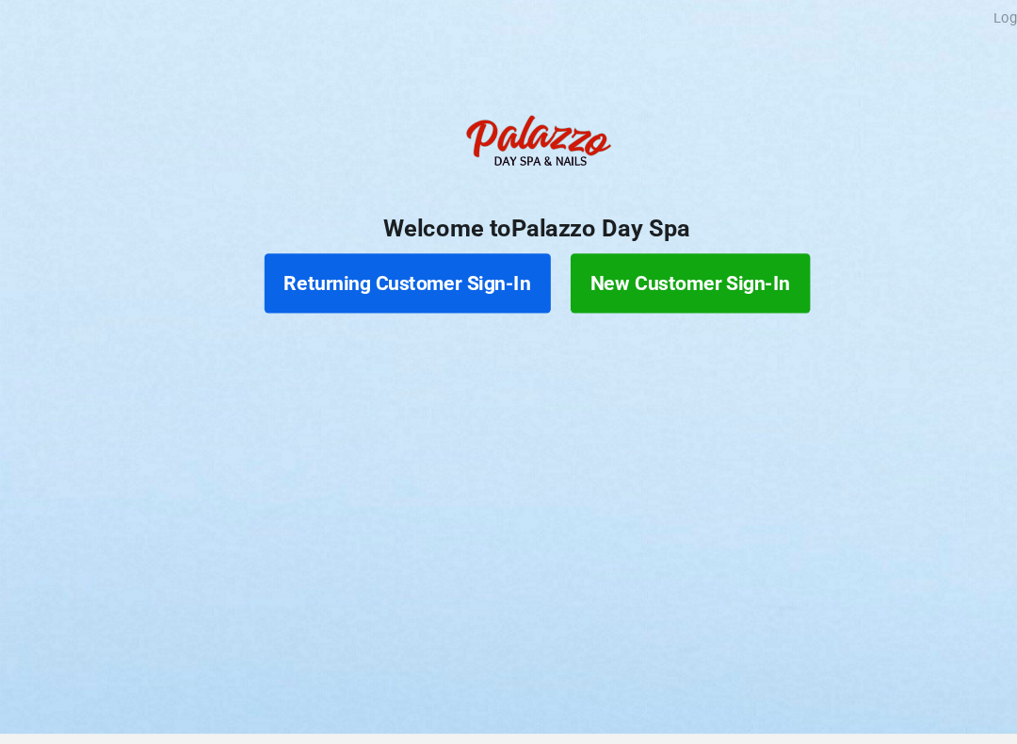
click at [451, 267] on button "Returning Customer Sign-In" at bounding box center [386, 272] width 271 height 57
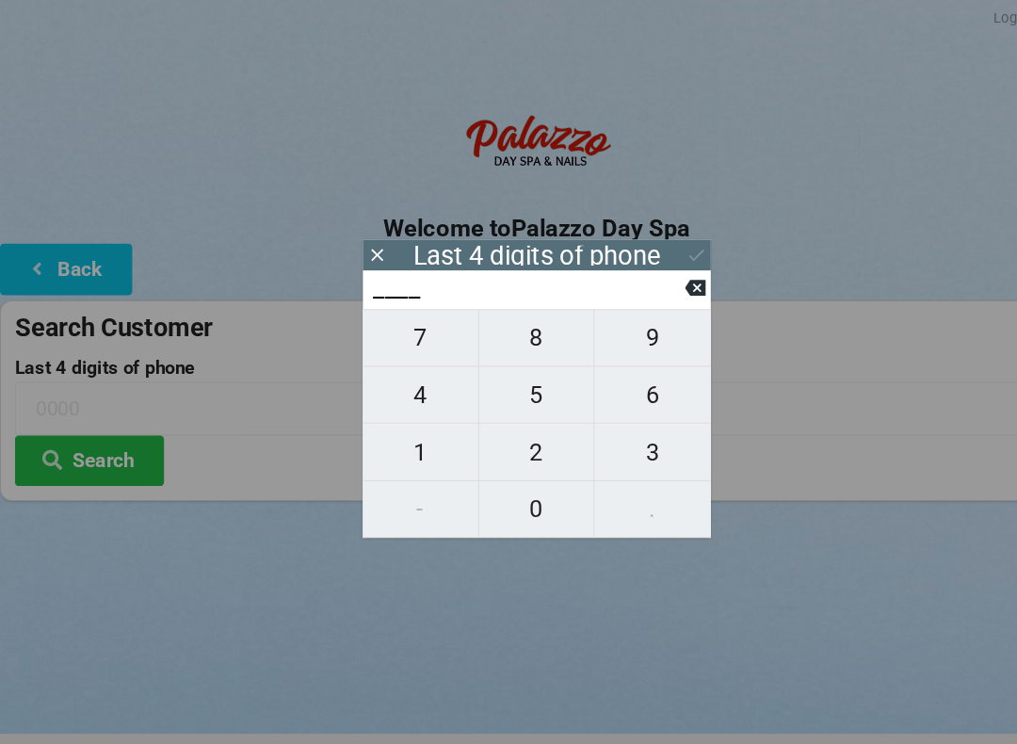
click at [408, 431] on span "1" at bounding box center [398, 433] width 109 height 40
type input "1___"
click at [403, 428] on span "1" at bounding box center [398, 433] width 109 height 40
type input "11__"
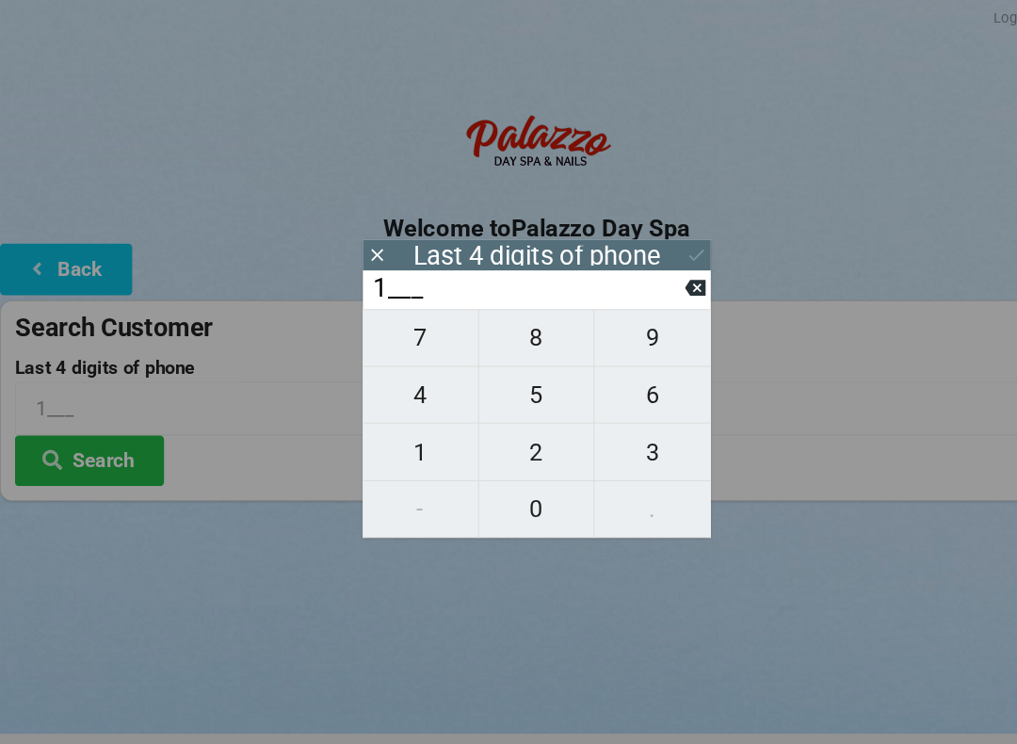
type input "11__"
click at [513, 323] on span "8" at bounding box center [508, 324] width 109 height 40
type input "118_"
click at [519, 328] on span "8" at bounding box center [508, 324] width 109 height 40
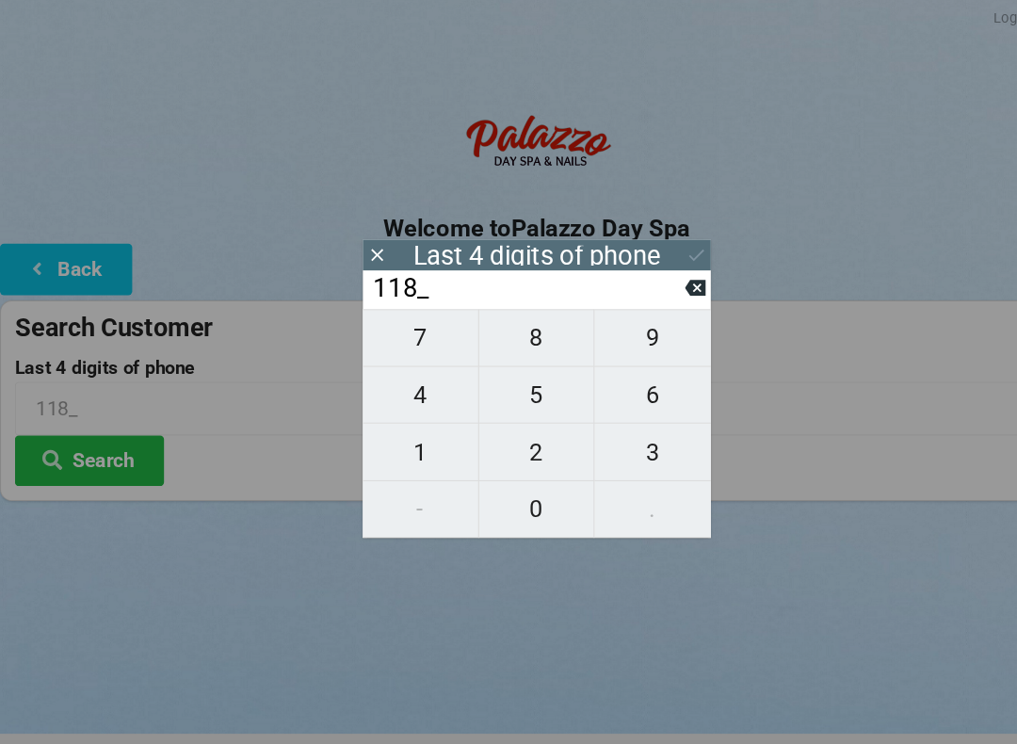
type input "1188"
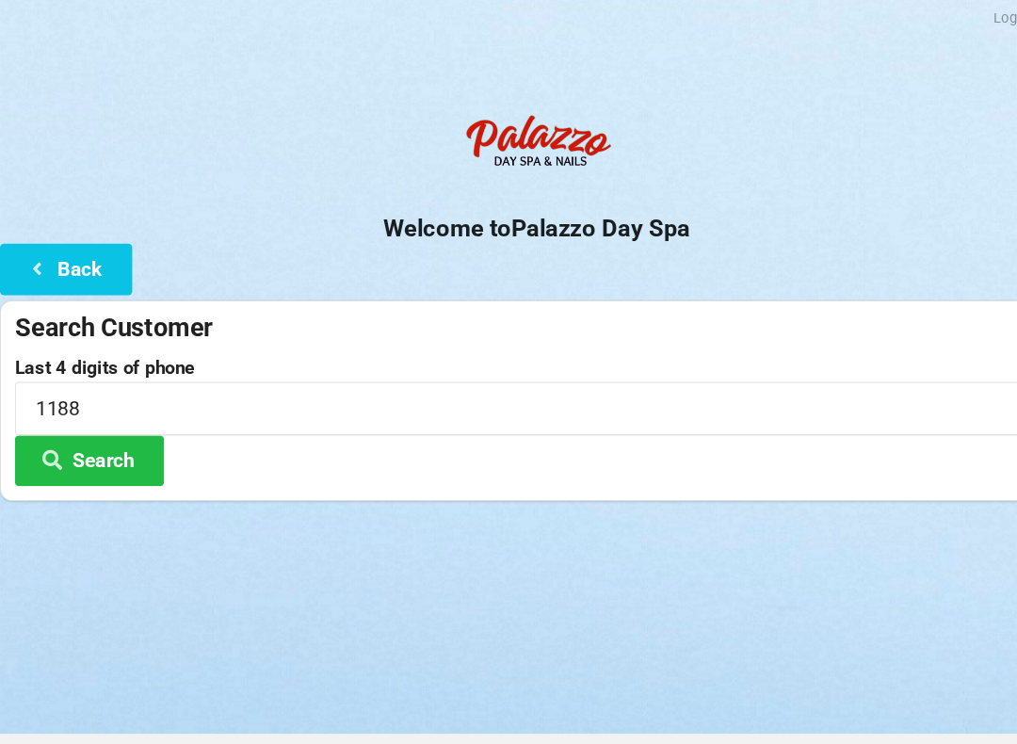
click at [747, 381] on input "1188" at bounding box center [508, 390] width 989 height 50
click at [119, 440] on button "Search" at bounding box center [84, 440] width 141 height 48
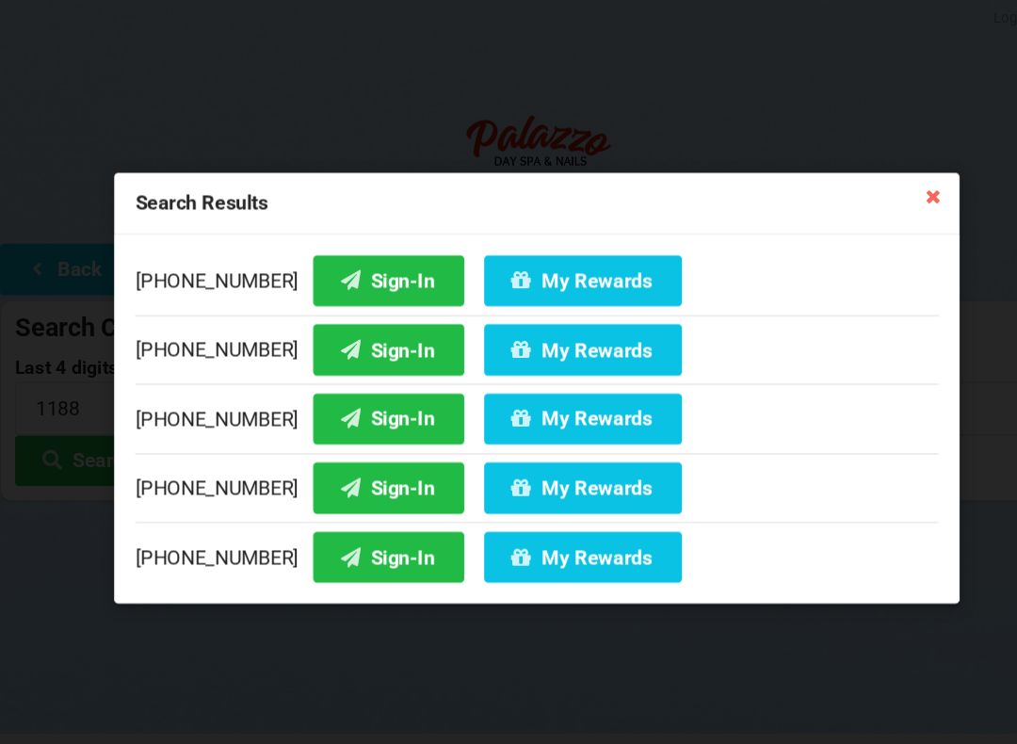
click at [343, 332] on button "Sign-In" at bounding box center [368, 336] width 143 height 48
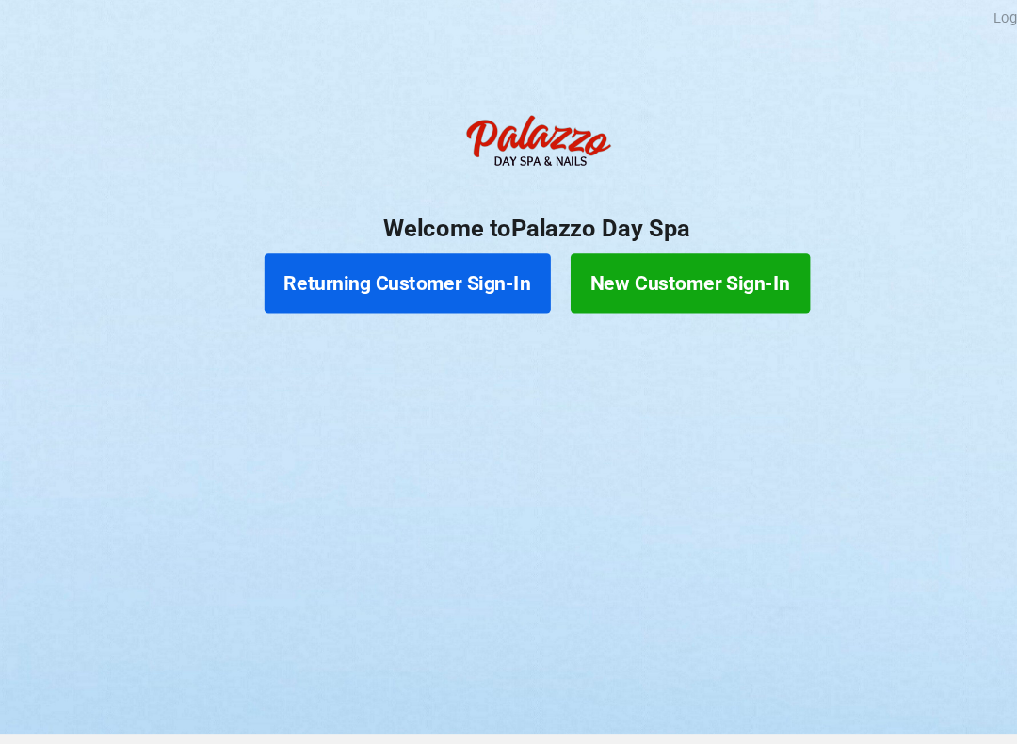
click at [422, 278] on button "Returning Customer Sign-In" at bounding box center [386, 272] width 271 height 57
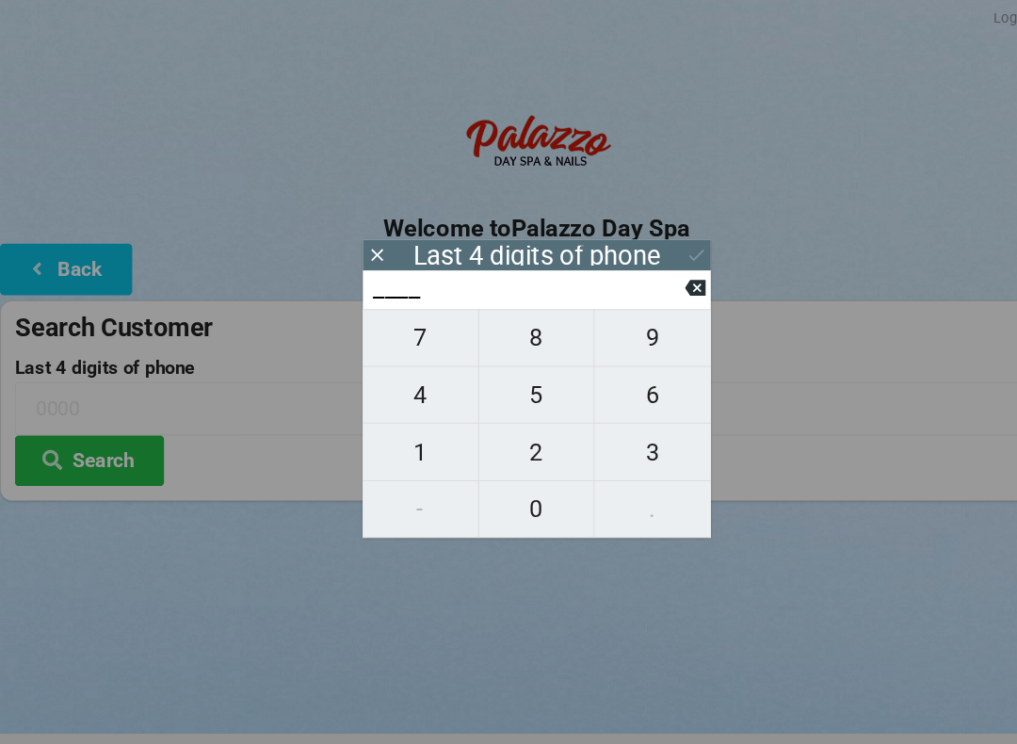
click at [400, 379] on span "4" at bounding box center [398, 378] width 109 height 40
type input "4___"
click at [511, 494] on span "0" at bounding box center [508, 486] width 109 height 40
type input "40__"
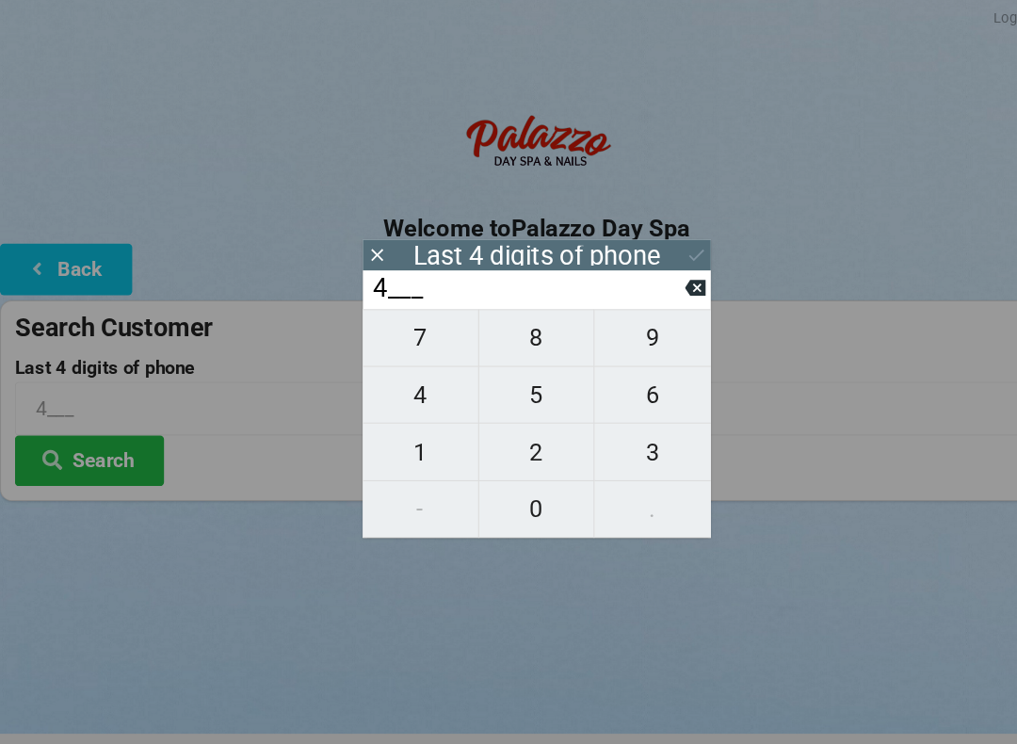
type input "40__"
click at [402, 328] on span "7" at bounding box center [398, 324] width 109 height 40
type input "407_"
click at [615, 382] on span "6" at bounding box center [618, 378] width 110 height 40
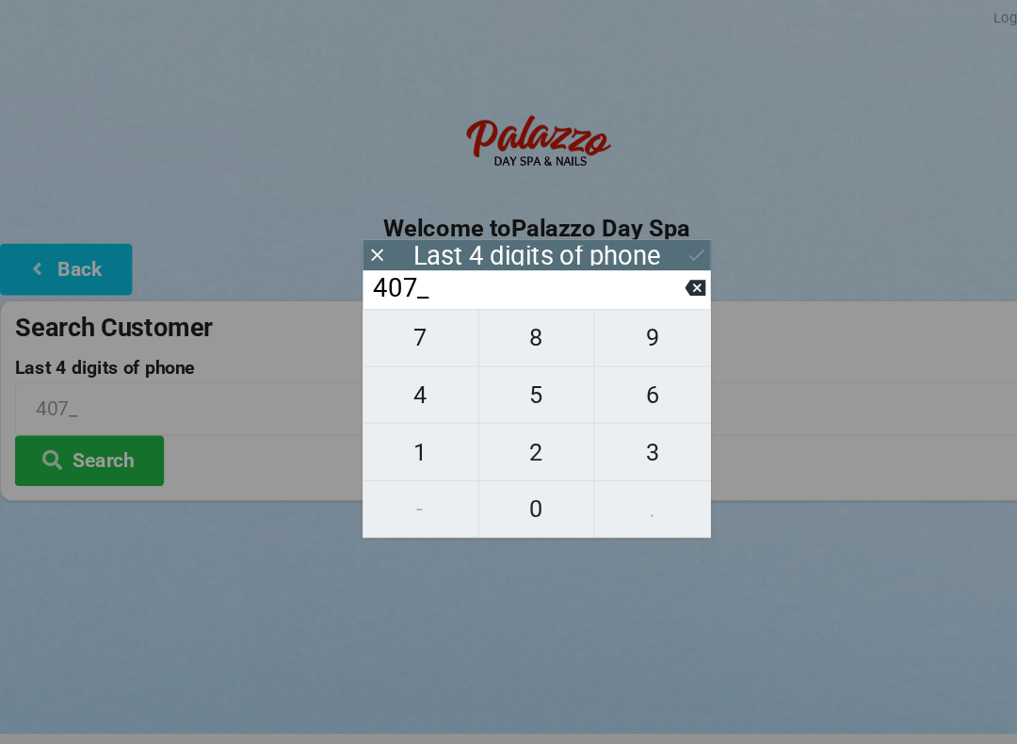
type input "4076"
click at [659, 280] on icon at bounding box center [659, 277] width 20 height 20
click at [618, 371] on span "6" at bounding box center [618, 378] width 110 height 40
click at [504, 425] on div "7 8 9 4 5 6 1 2 3 - 0 ." at bounding box center [509, 405] width 330 height 217
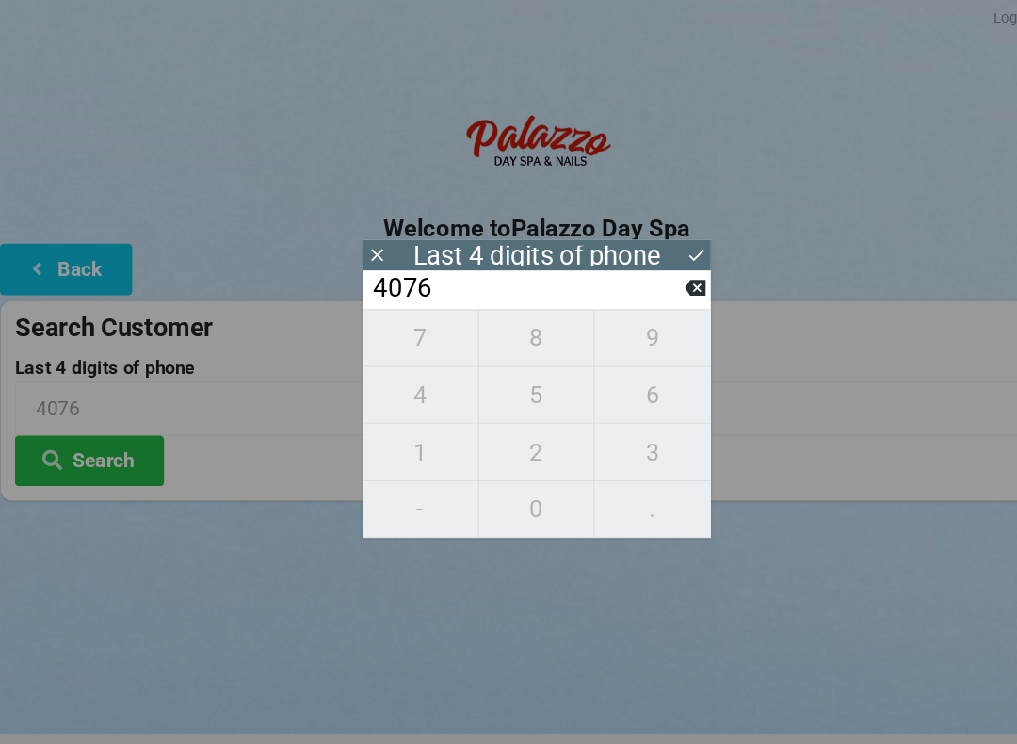
click at [662, 274] on icon at bounding box center [659, 276] width 20 height 15
type input "407_"
click at [348, 248] on icon at bounding box center [358, 245] width 20 height 20
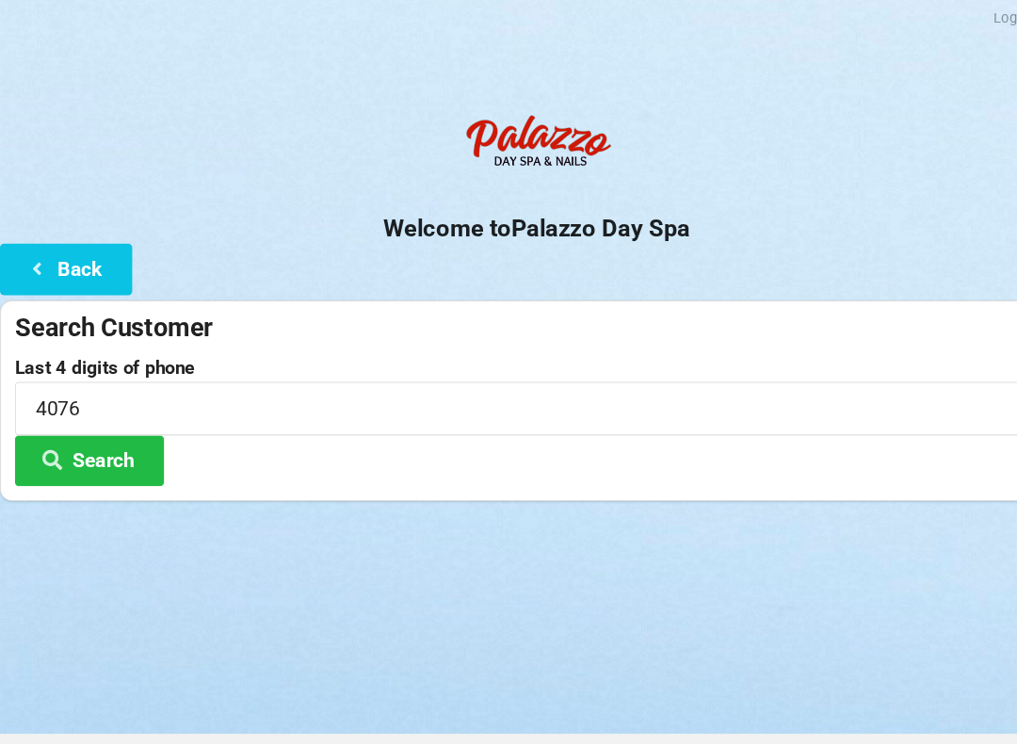
click at [69, 251] on button "Back" at bounding box center [62, 259] width 125 height 48
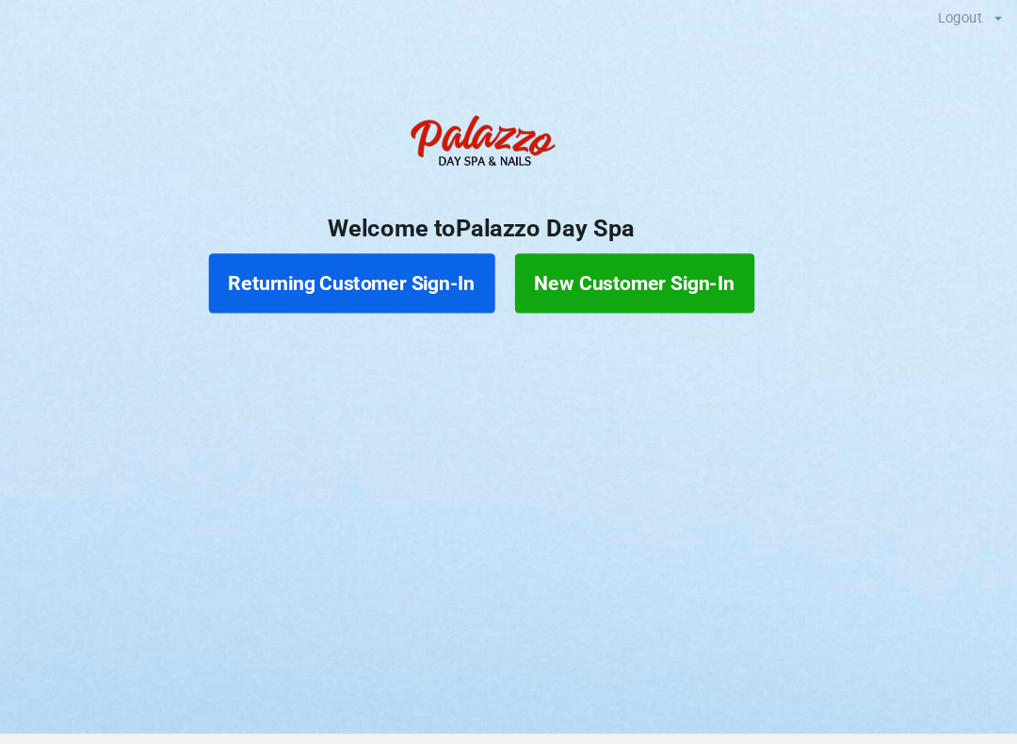
click at [376, 268] on button "Returning Customer Sign-In" at bounding box center [386, 272] width 271 height 57
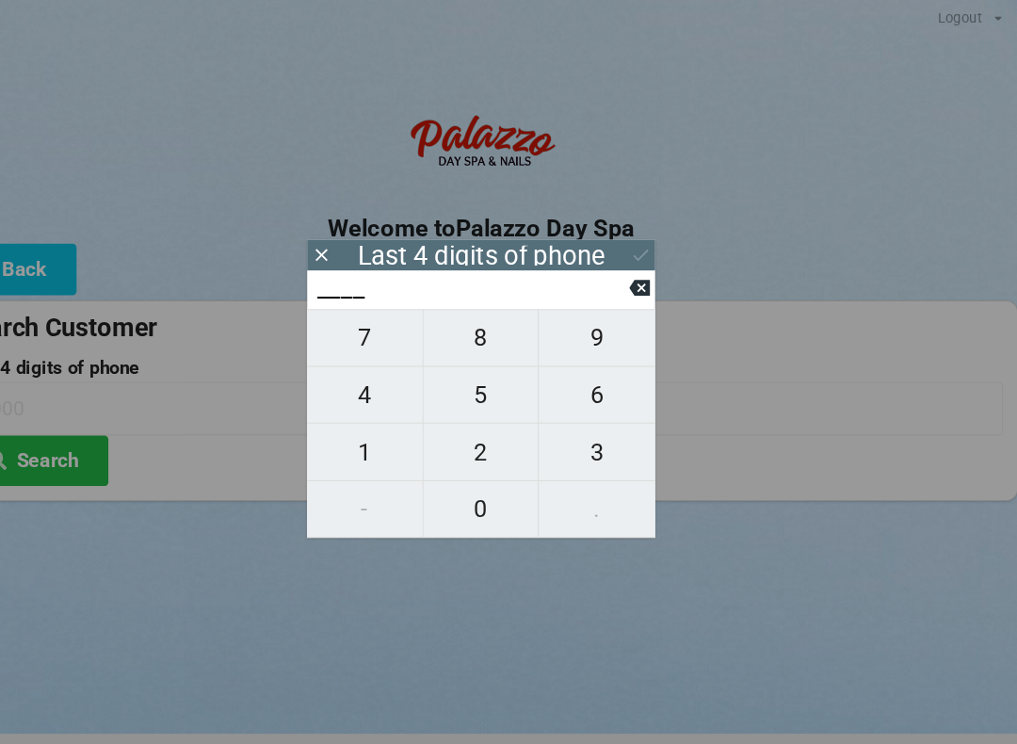
click at [456, 378] on span "5" at bounding box center [508, 378] width 109 height 40
type input "5___"
click at [460, 476] on span "0" at bounding box center [508, 486] width 109 height 40
type input "50__"
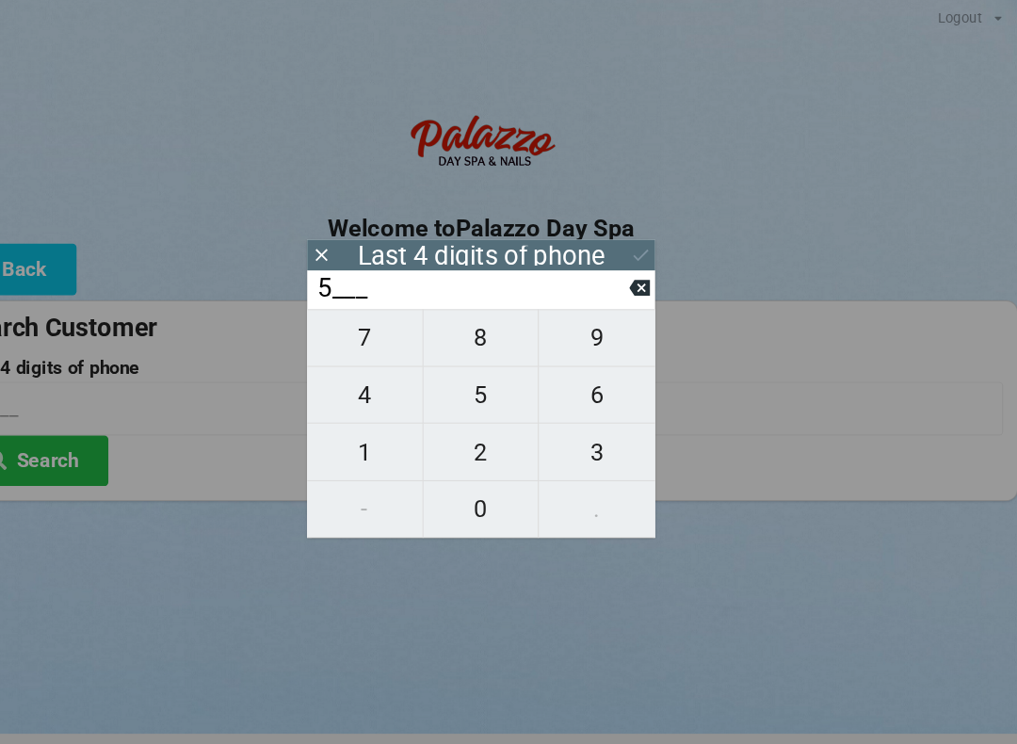
type input "50__"
click at [454, 431] on span "2" at bounding box center [508, 433] width 109 height 40
type input "502_"
click at [454, 376] on span "5" at bounding box center [508, 378] width 109 height 40
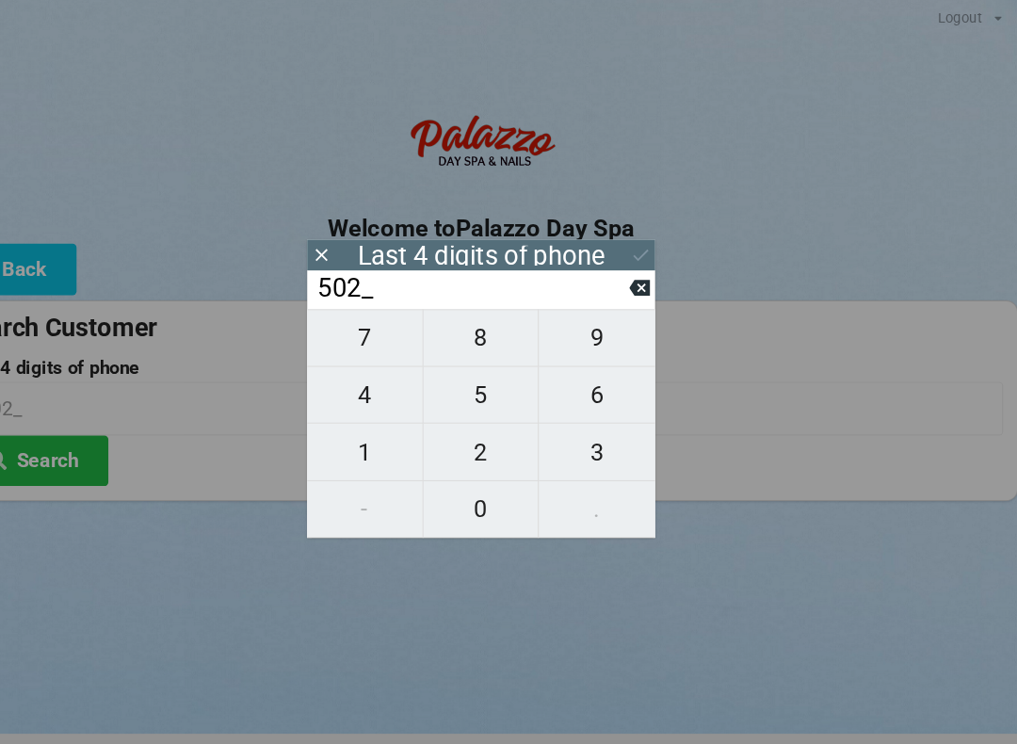
type input "5025"
click at [348, 243] on icon at bounding box center [358, 245] width 20 height 20
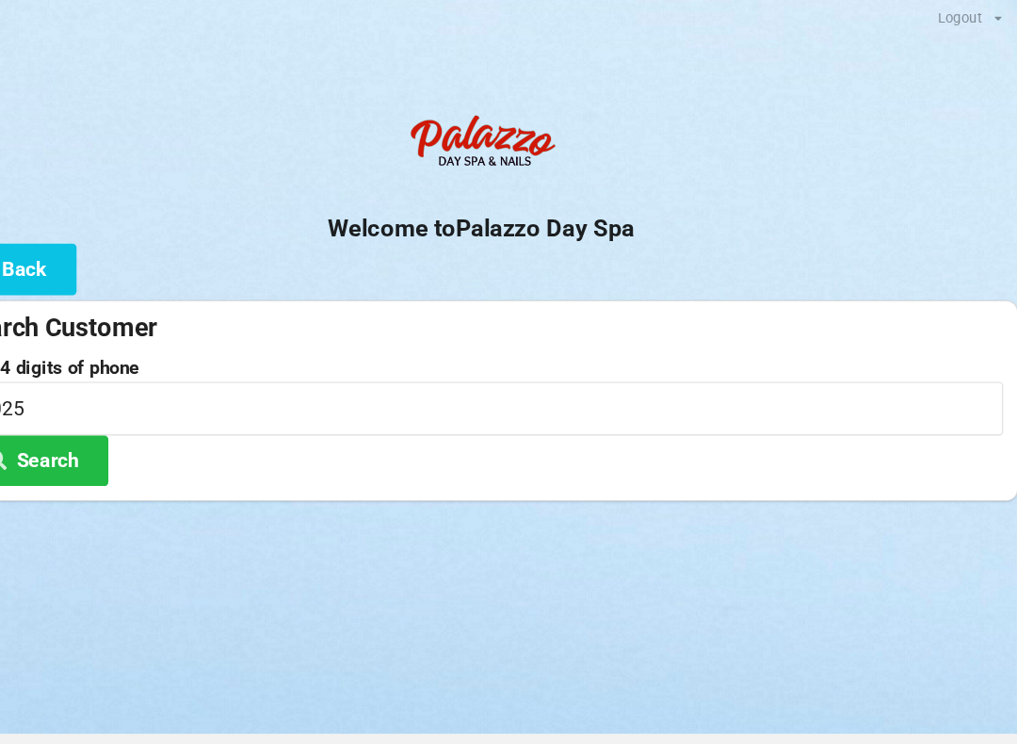
click at [26, 258] on button "Back" at bounding box center [62, 259] width 125 height 48
